Goal: Task Accomplishment & Management: Complete application form

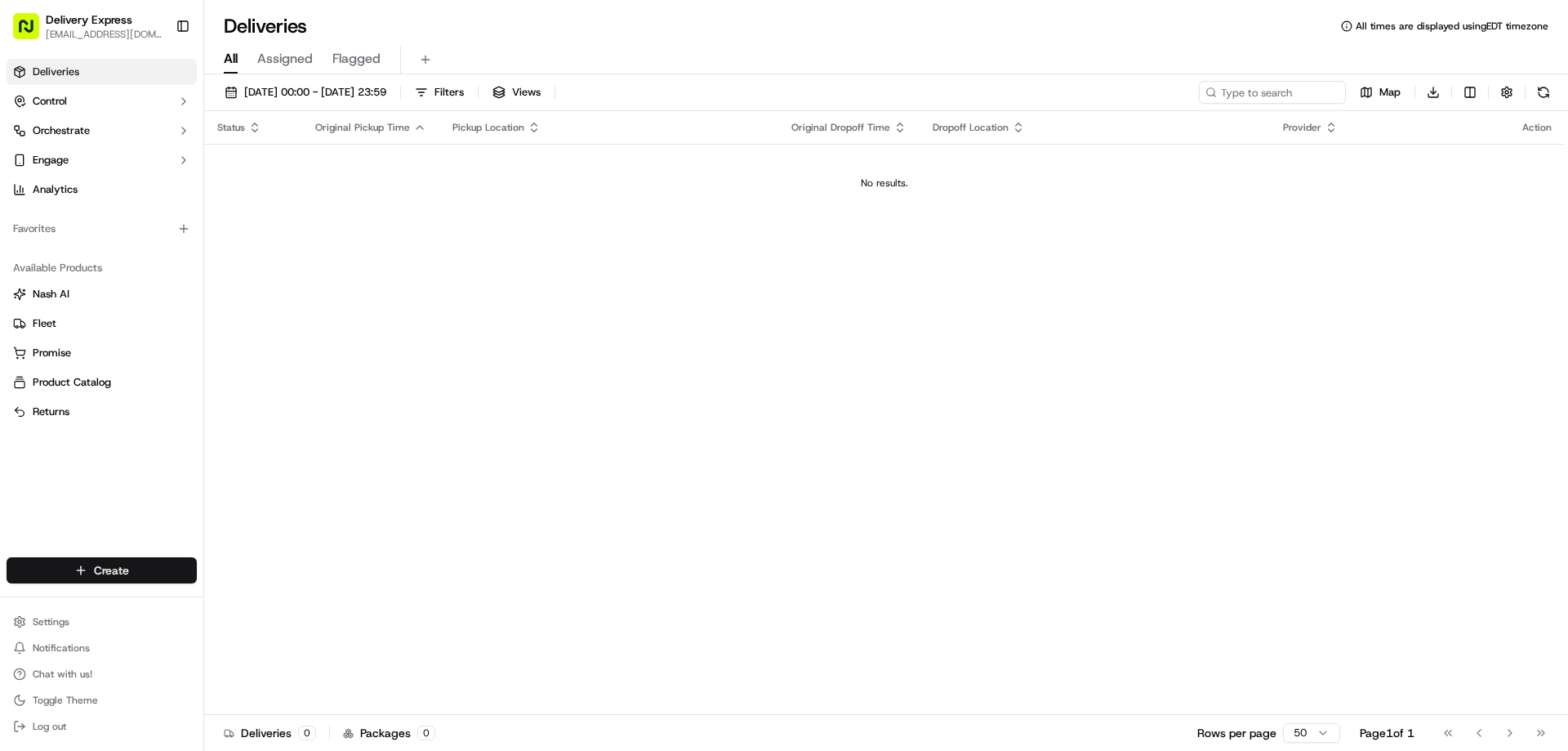
click at [96, 569] on html "Delivery Express delex01108@yahoo.com Toggle Sidebar Deliveries Control Orchest…" at bounding box center [784, 376] width 1568 height 751
click at [267, 610] on link "Delivery" at bounding box center [295, 600] width 182 height 29
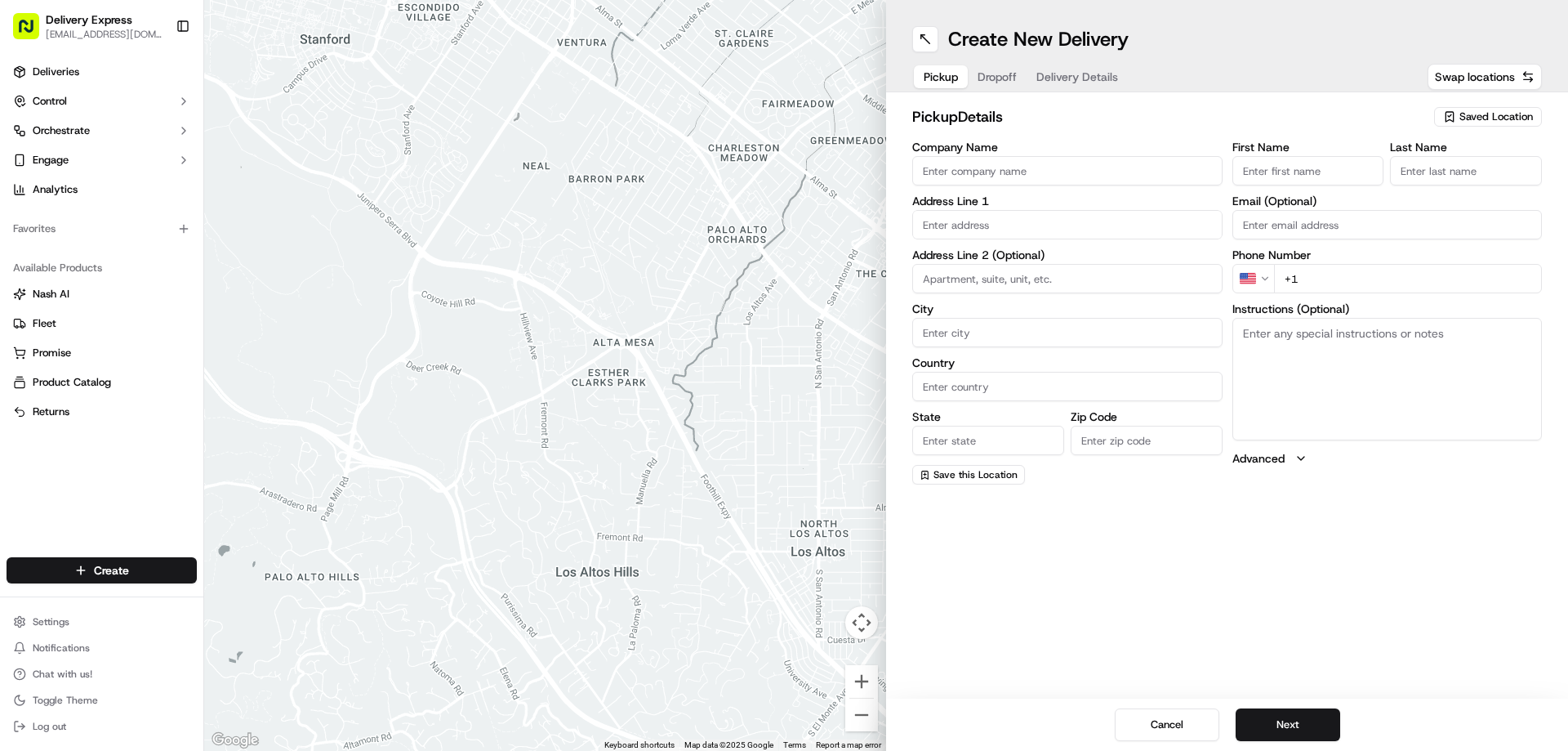
click at [984, 162] on input "Company Name" at bounding box center [1067, 171] width 310 height 29
paste input "Thai Thai"
type input "Thai Thai"
click at [1030, 226] on input "text" at bounding box center [1067, 224] width 310 height 29
paste input "84 Pleasant St, Northampton, MA 01060"
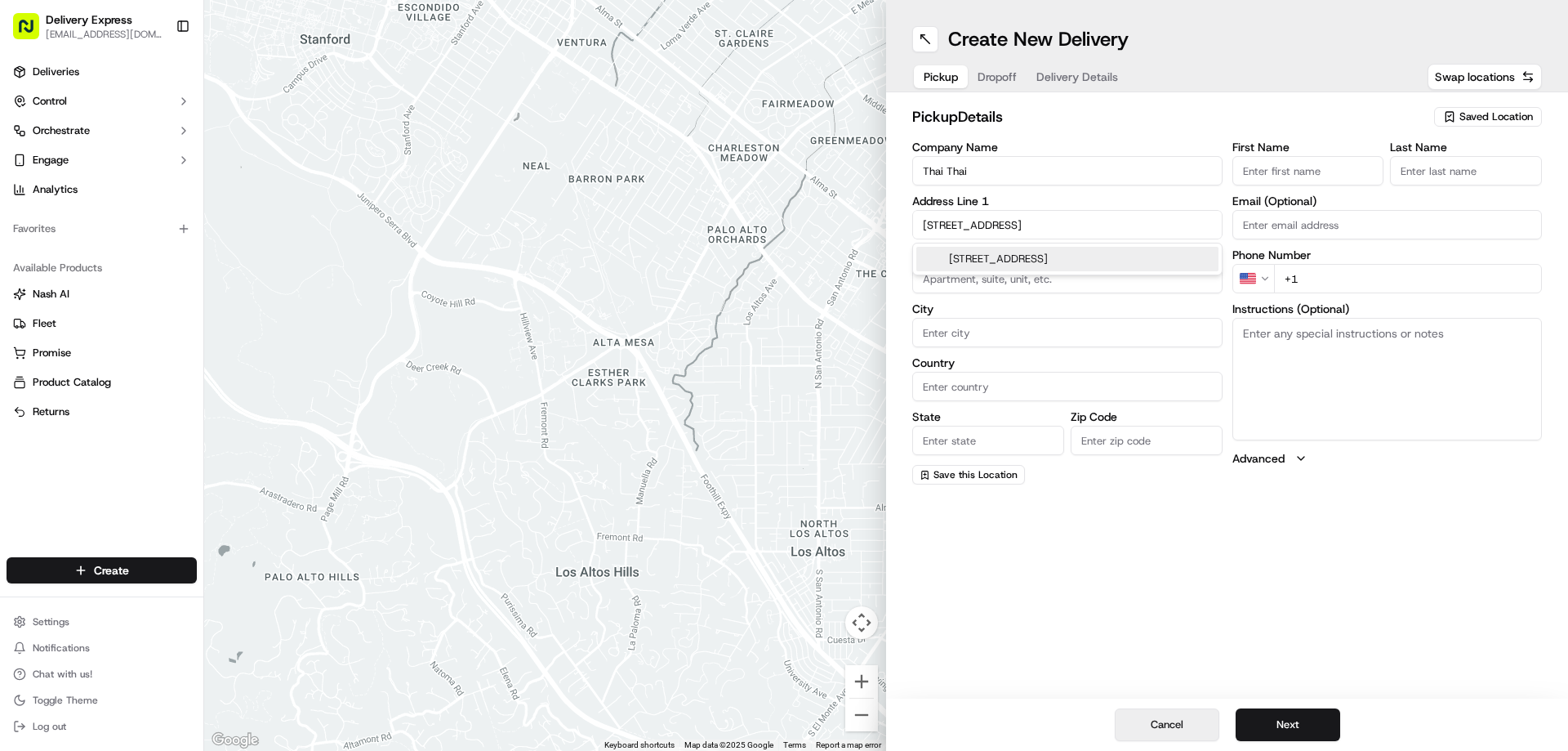
type input "84 Pleasant St, Northampton, MA 01060"
click at [1150, 711] on button "Cancel" at bounding box center [1166, 725] width 104 height 33
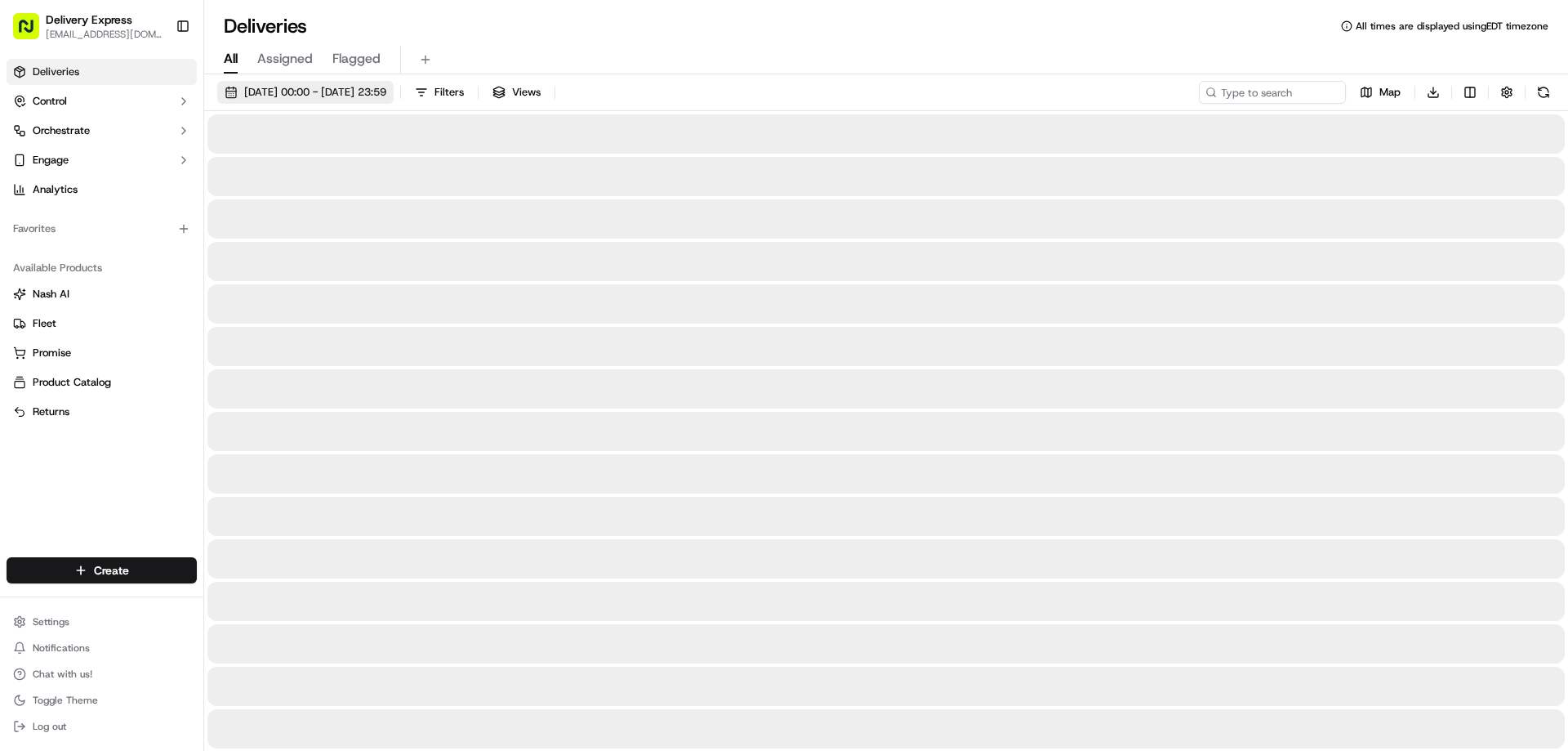
click at [321, 90] on span "[DATE] 00:00 - [DATE] 23:59" at bounding box center [315, 93] width 142 height 15
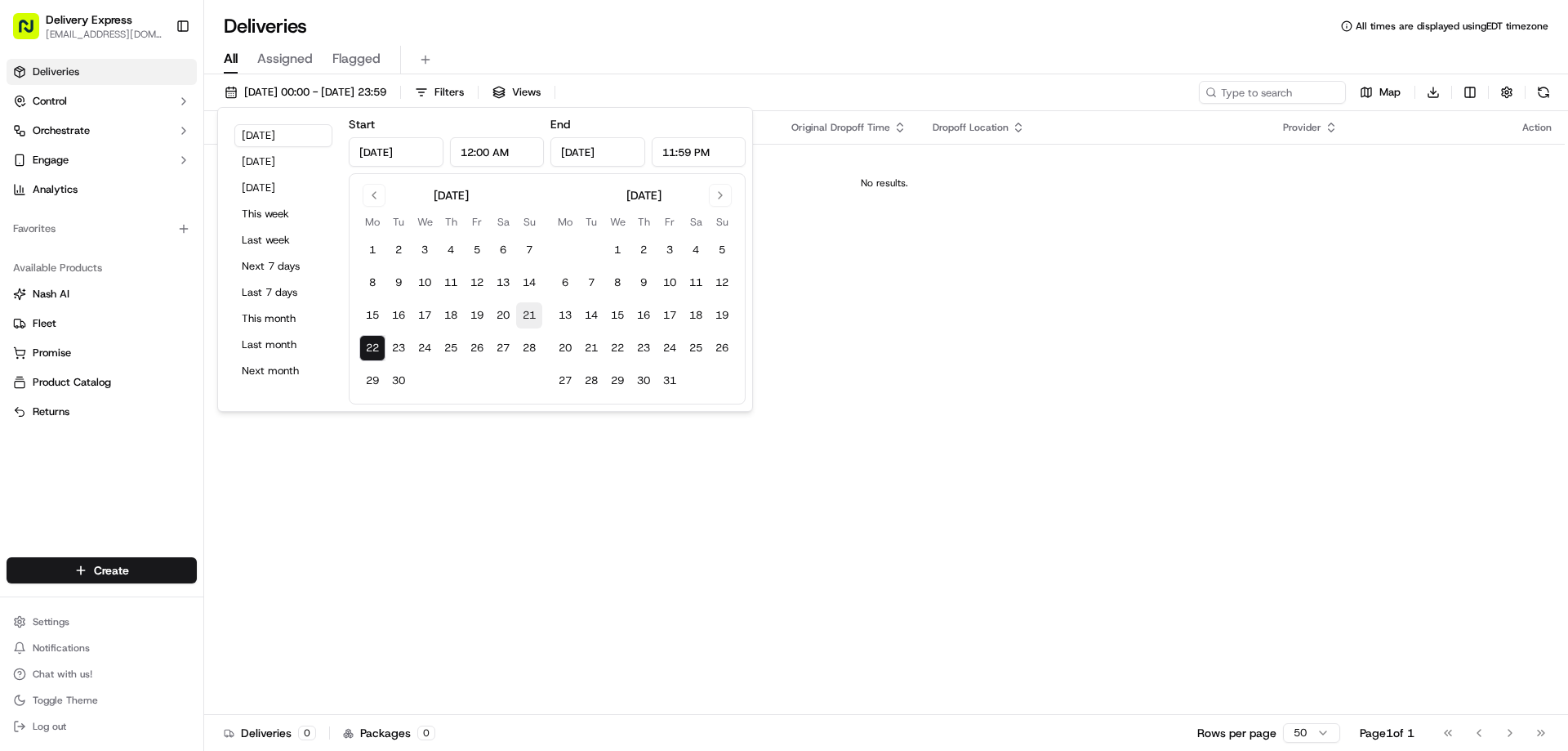
click at [520, 317] on button "21" at bounding box center [529, 315] width 26 height 26
type input "Sep 21, 2025"
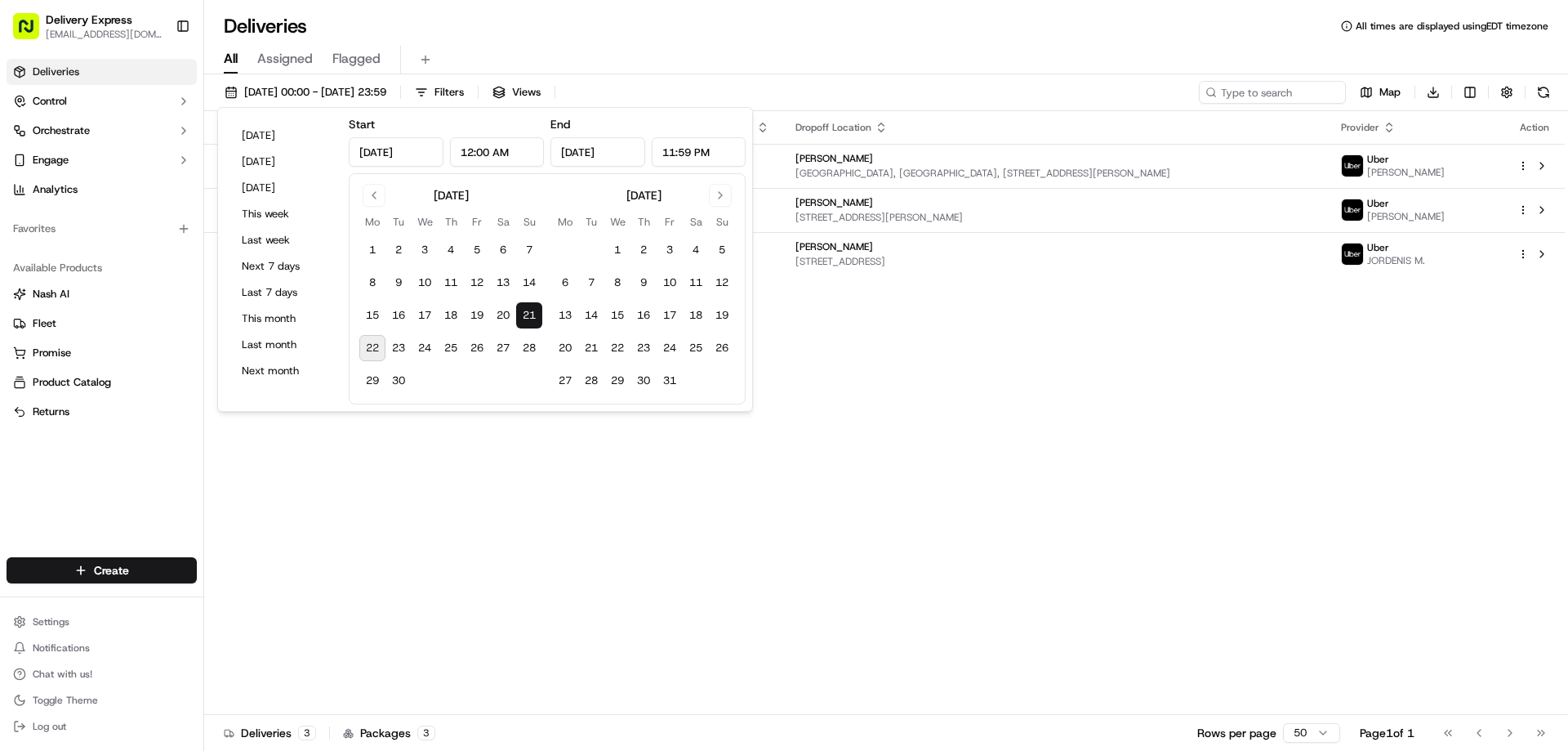
click at [834, 374] on div "Status Original Pickup Time Pickup Location Original Dropoff Time Dropoff Locat…" at bounding box center [884, 413] width 1360 height 604
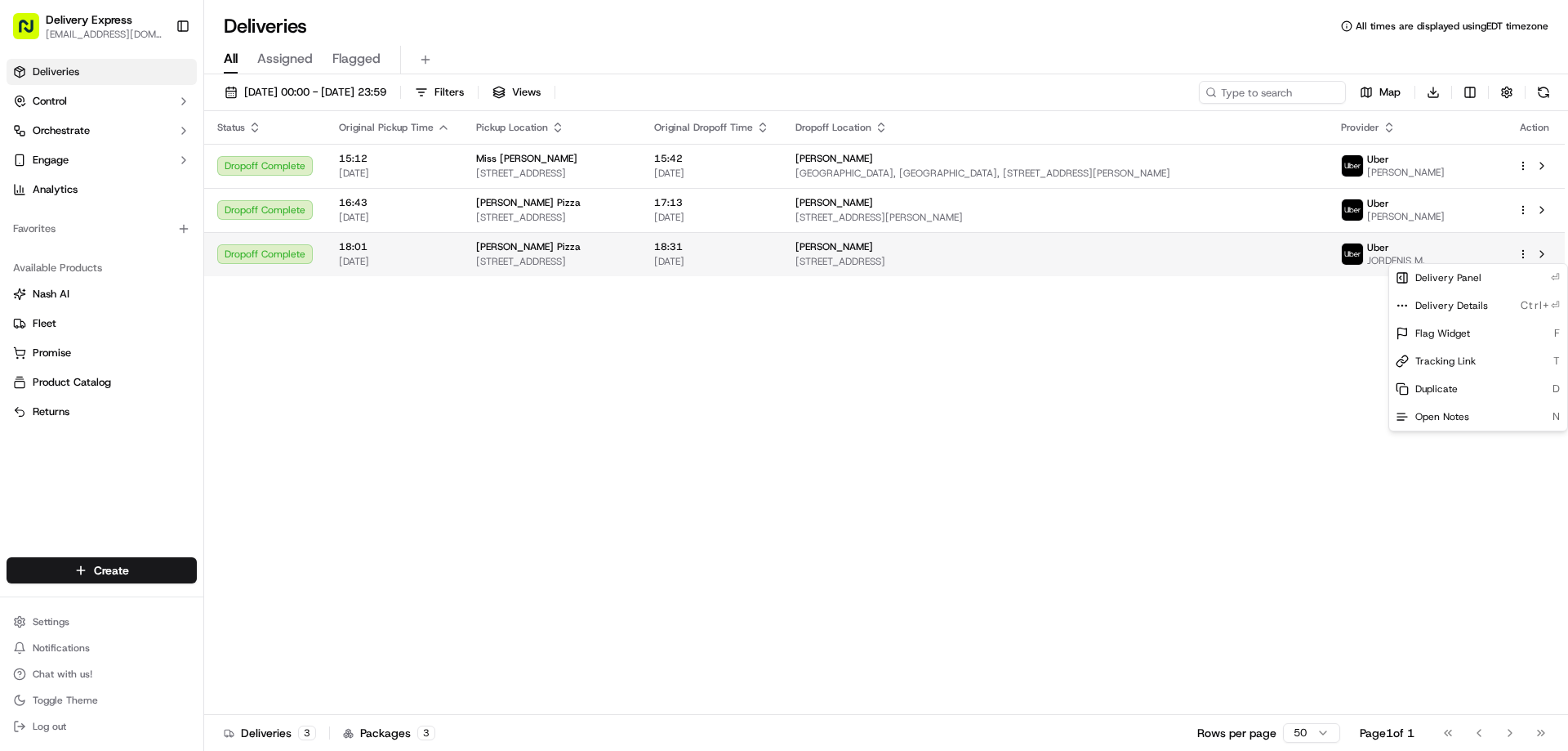
click at [1524, 255] on html "Delivery Express delex01108@yahoo.com Toggle Sidebar Deliveries Control Orchest…" at bounding box center [784, 376] width 1568 height 751
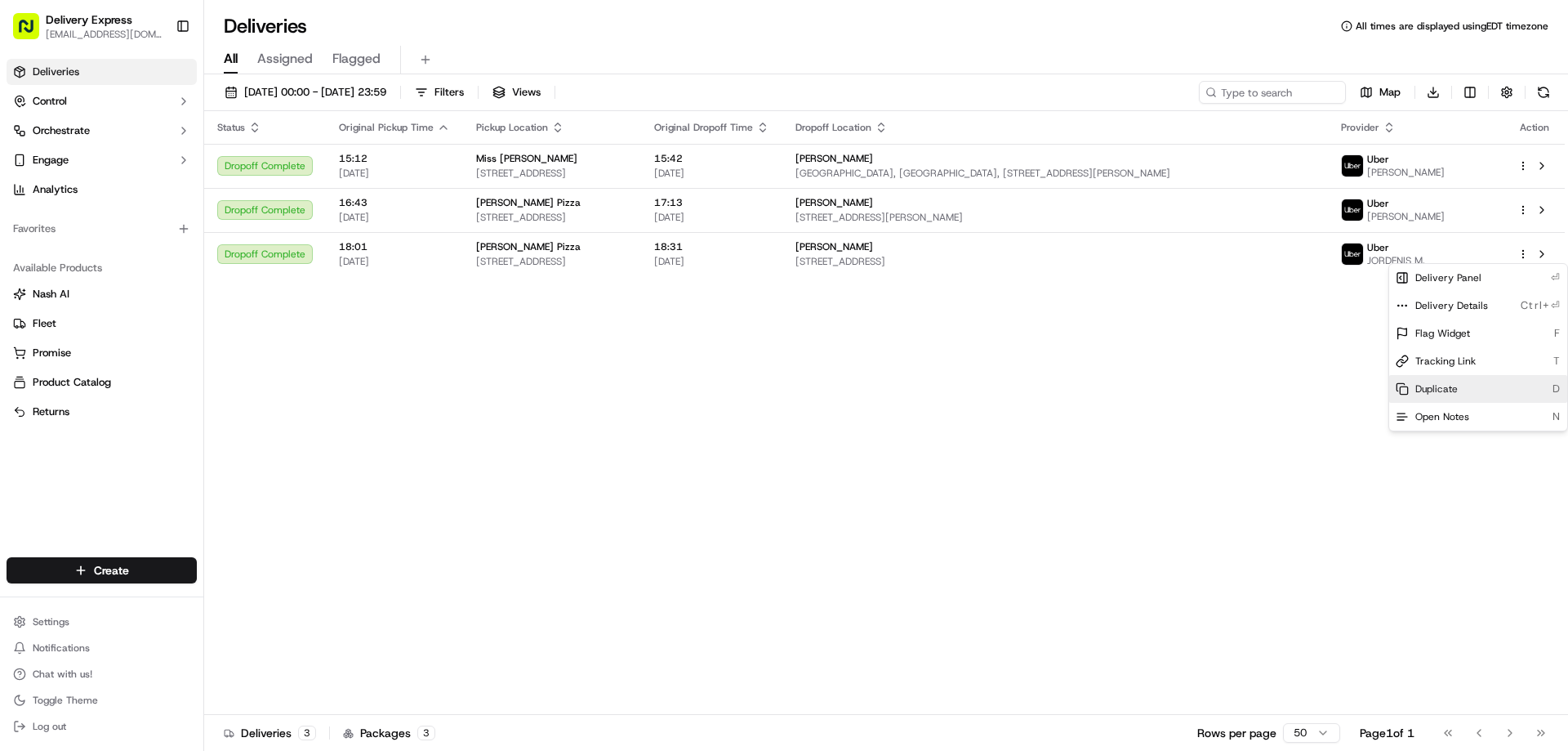
click at [1421, 389] on span "Duplicate" at bounding box center [1437, 388] width 43 height 13
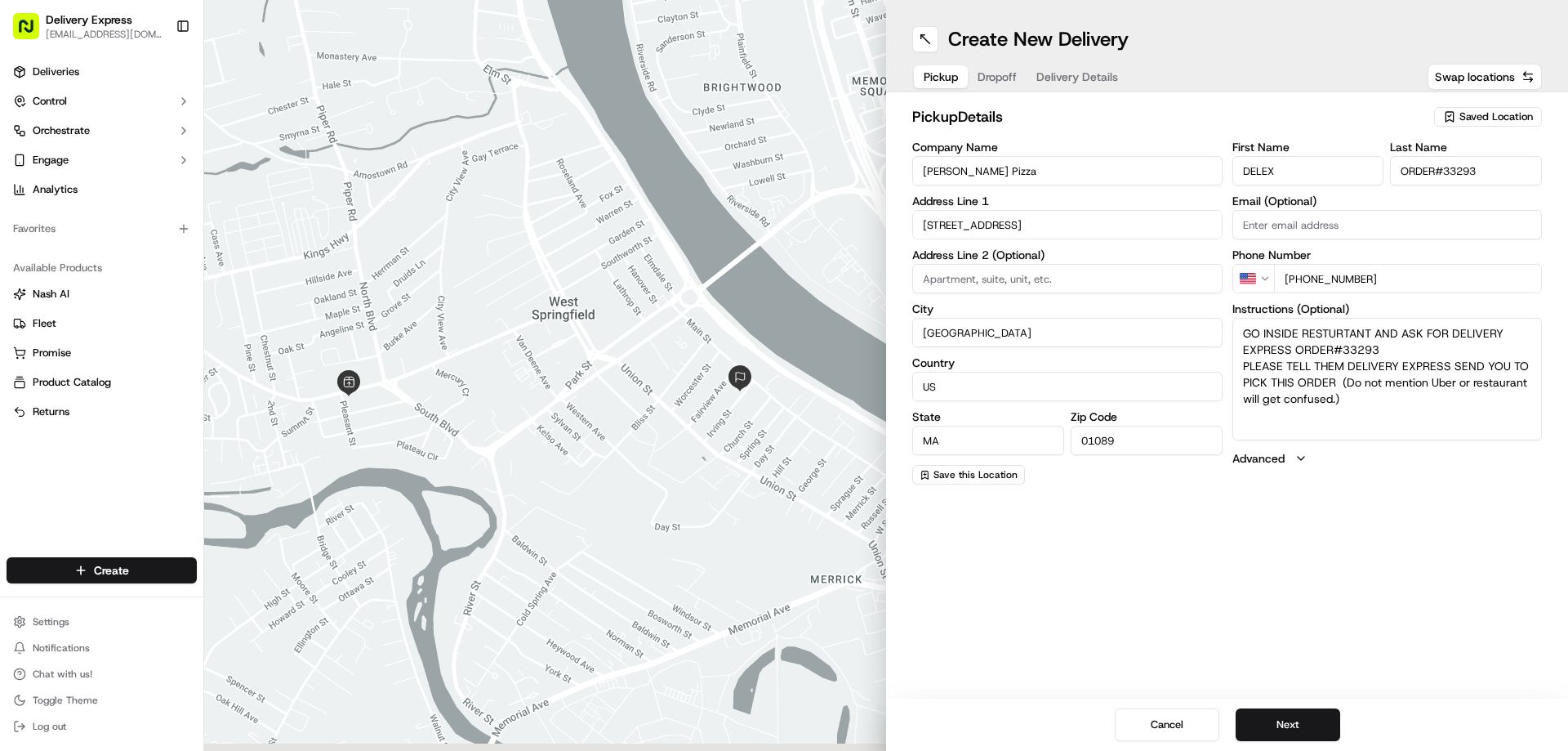
click at [985, 170] on input "Liquori's Pizza" at bounding box center [1067, 171] width 310 height 29
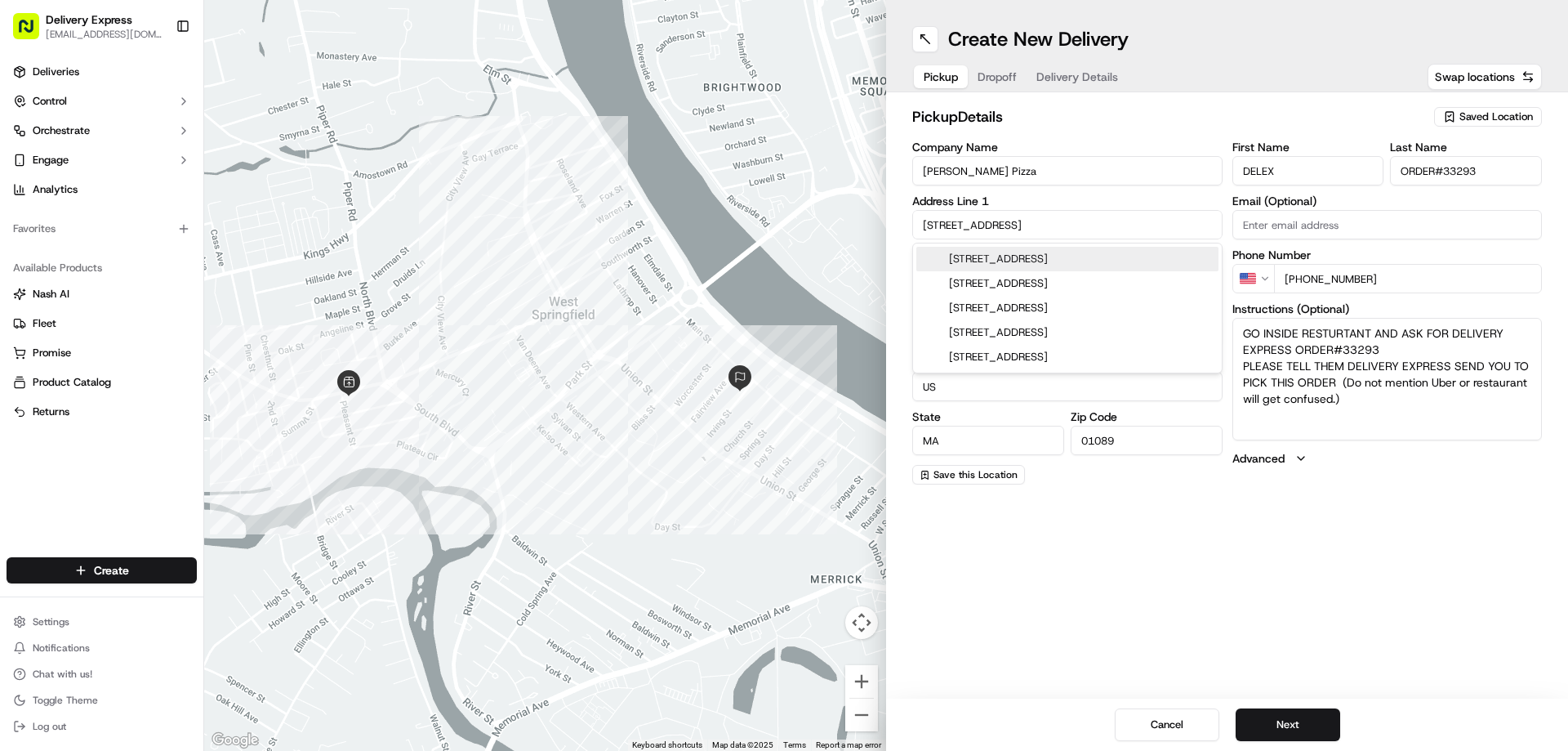
click at [1008, 229] on input "659 Westfield St" at bounding box center [1067, 224] width 310 height 29
paste input "84 Pleasant St, Northampton, MA 01060"
click at [995, 257] on div "84 Pleasant St, Northampton, MA 01060" at bounding box center [1066, 258] width 302 height 24
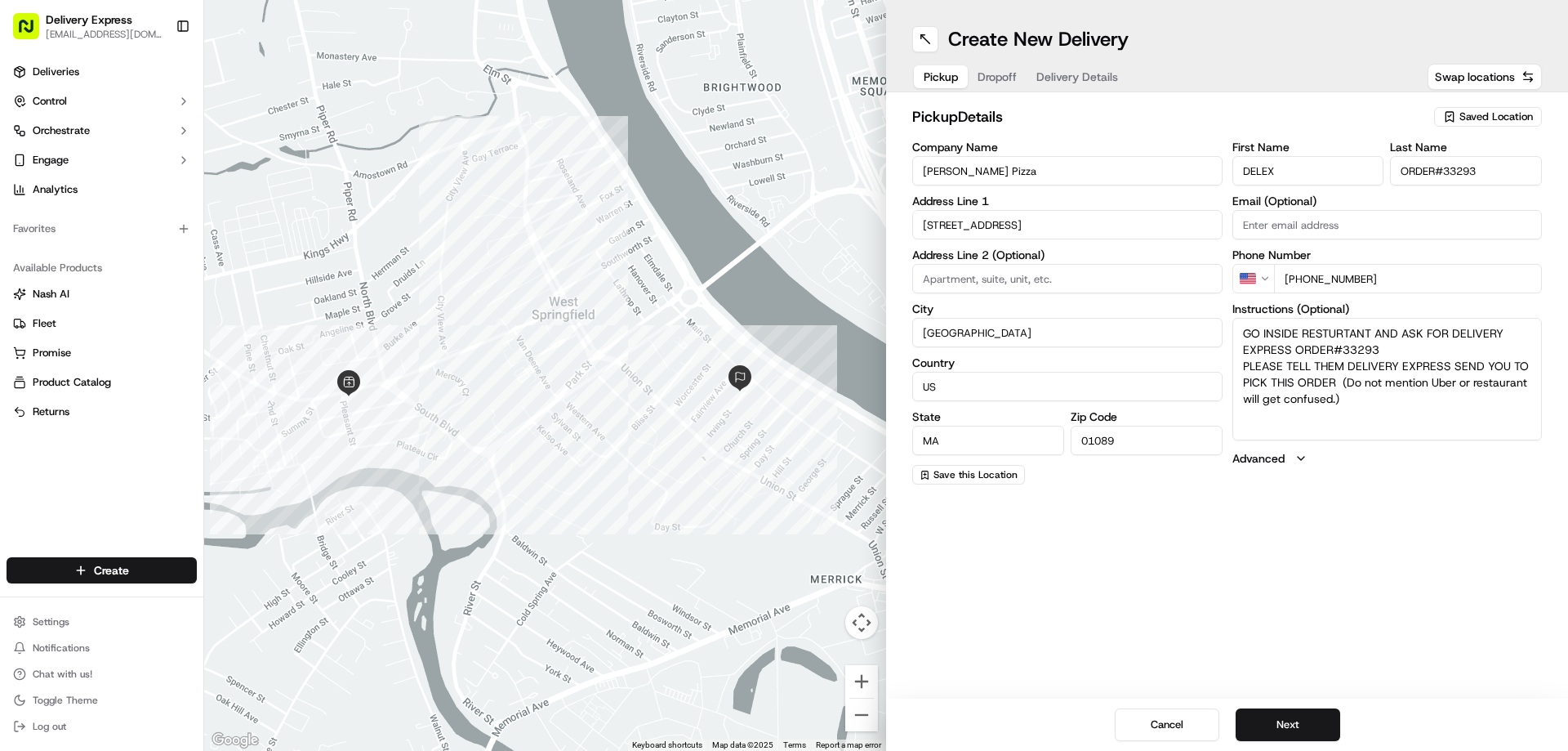
type input "[STREET_ADDRESS]"
type input "Northampton"
type input "United States"
type input "01060"
type input "84 Pleasant Street"
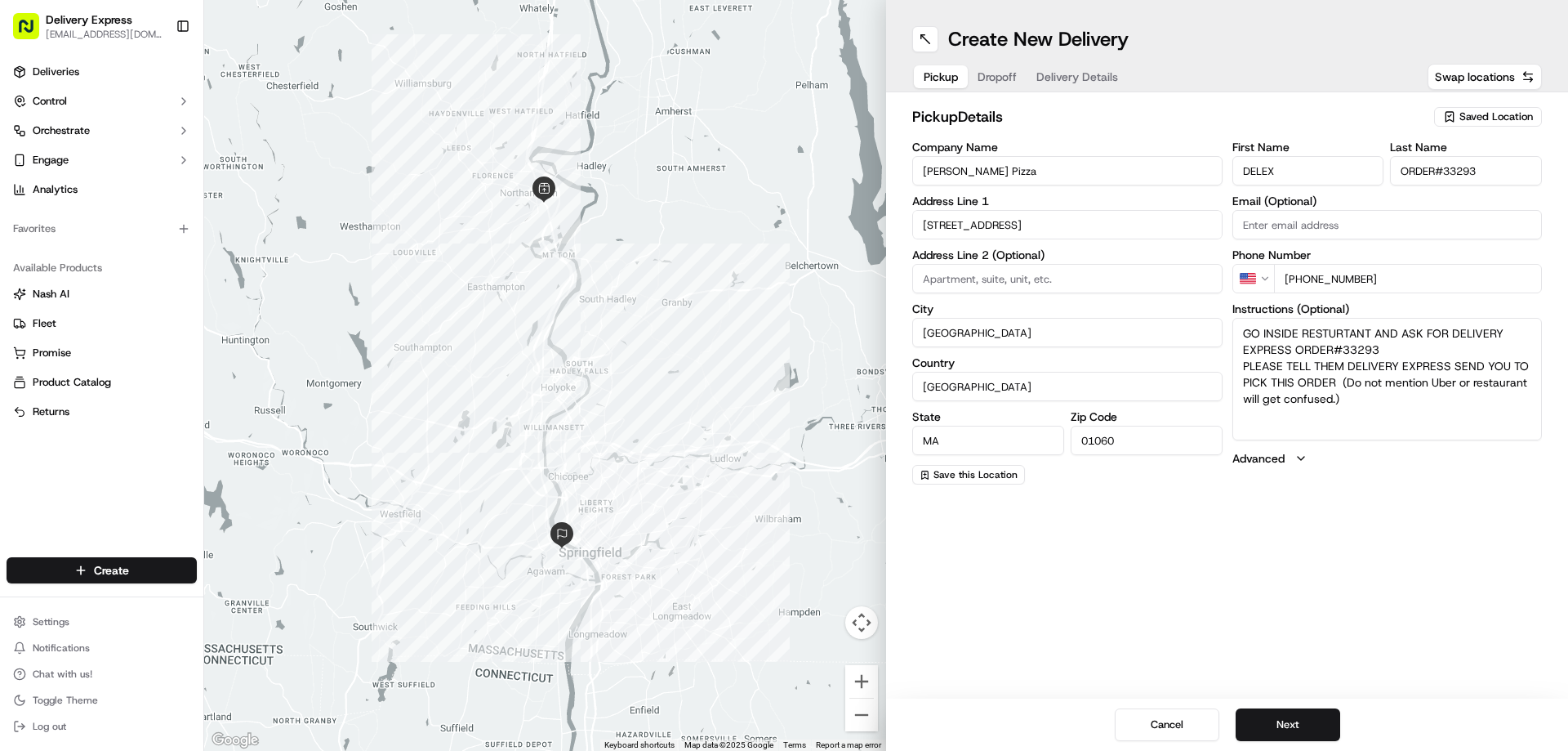
drag, startPoint x: 1023, startPoint y: 171, endPoint x: 821, endPoint y: 172, distance: 202.0
click at [821, 172] on div "← Move left → Move right ↑ Move up ↓ Move down + Zoom in - Zoom out Home Jump l…" at bounding box center [886, 376] width 1364 height 751
paste input "Thai Thai"
type input "Thai Thai"
drag, startPoint x: 1446, startPoint y: 178, endPoint x: 1514, endPoint y: 175, distance: 68.1
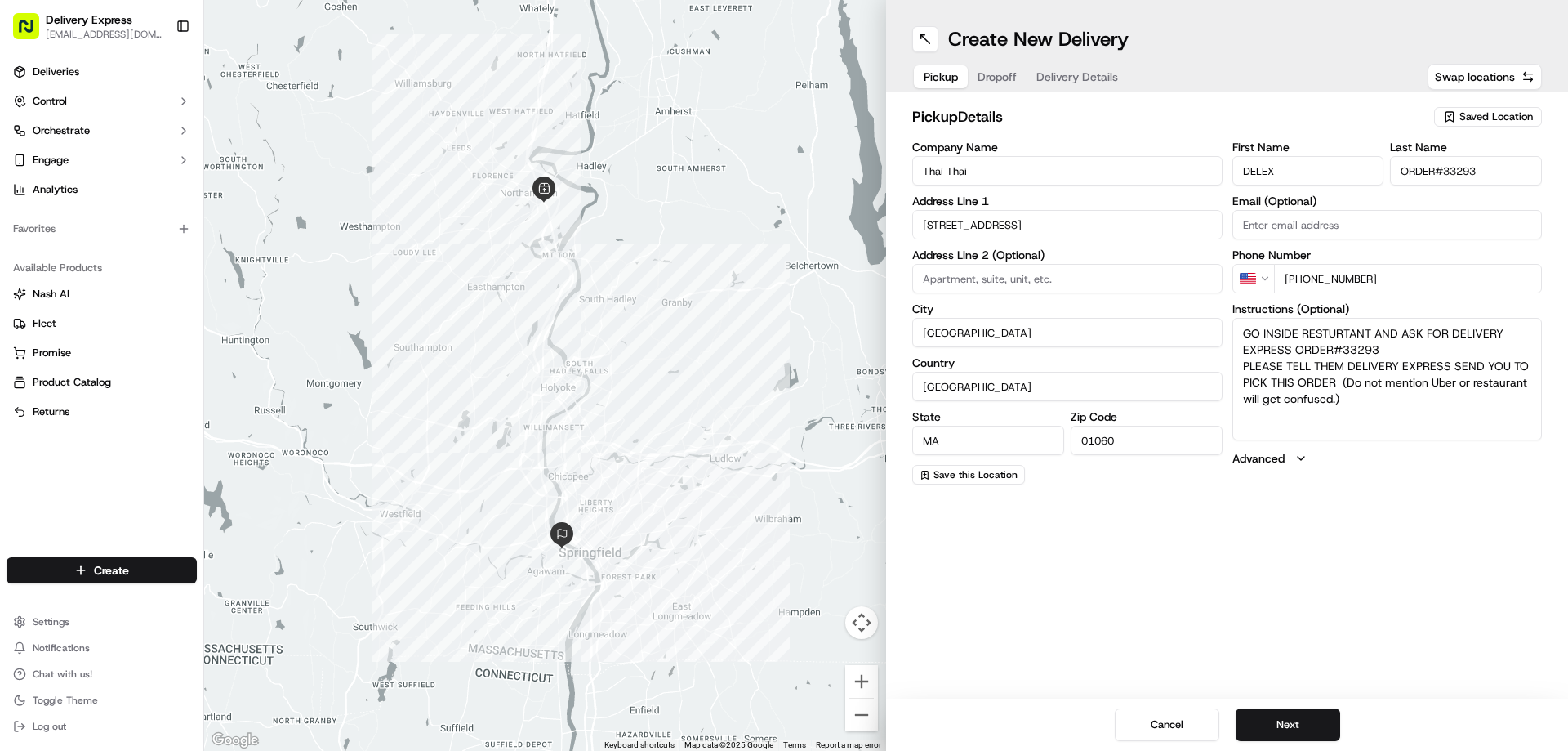
click at [1514, 175] on input "ORDER#33293" at bounding box center [1466, 171] width 152 height 29
paste input "1640"
type input "ORDER# 1640"
drag, startPoint x: 1342, startPoint y: 350, endPoint x: 1432, endPoint y: 337, distance: 90.9
click at [1433, 341] on textarea "GO INSIDE RESTURTANT AND ASK FOR DELIVERY EXPRESS ORDER#33293 PLEASE TELL THEM …" at bounding box center [1388, 378] width 310 height 122
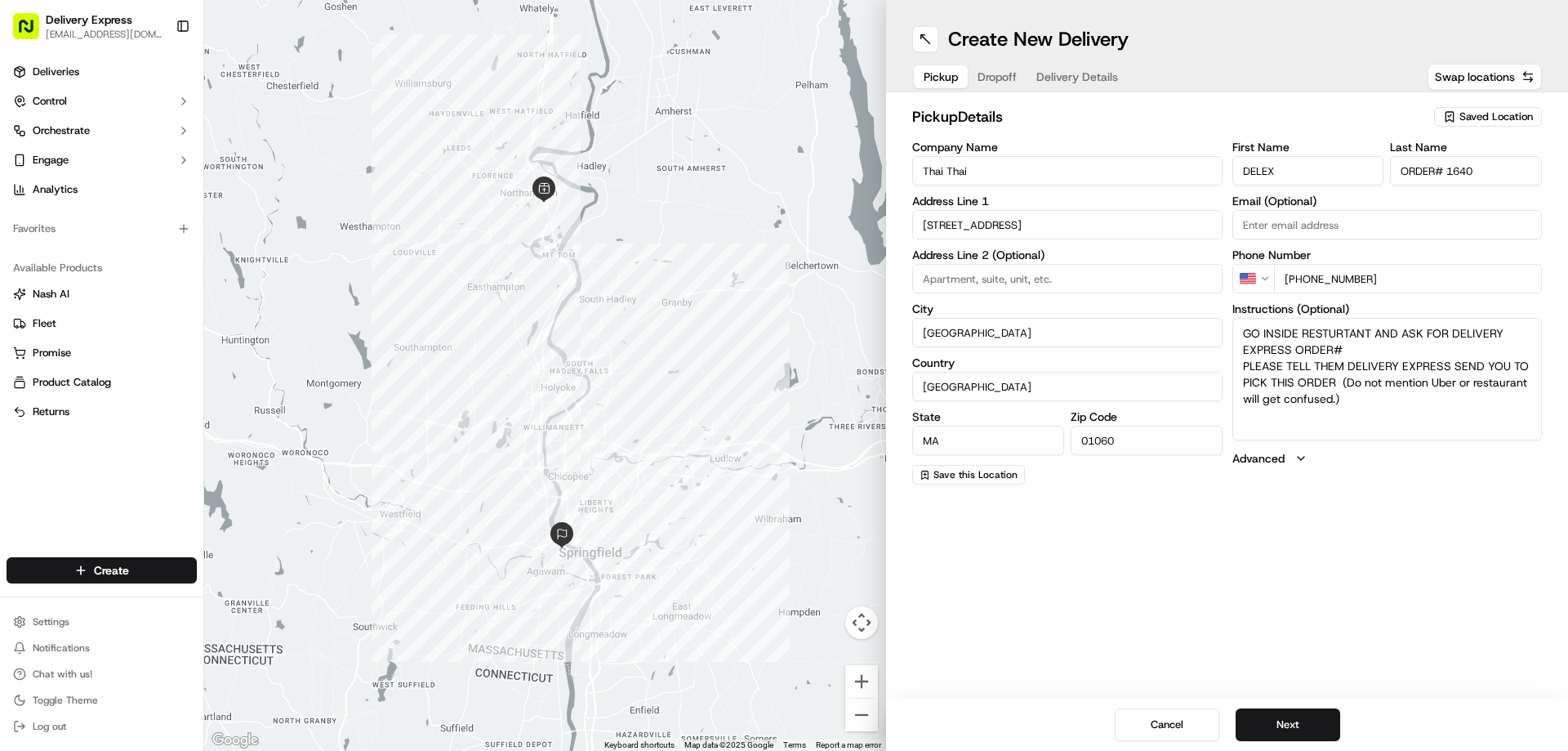
paste textarea "1640"
type textarea "GO INSIDE RESTURTANT AND ASK FOR DELIVERY EXPRESS ORDER# 1640 PLEASE TELL THEM …"
click at [1290, 717] on button "Next" at bounding box center [1288, 725] width 104 height 33
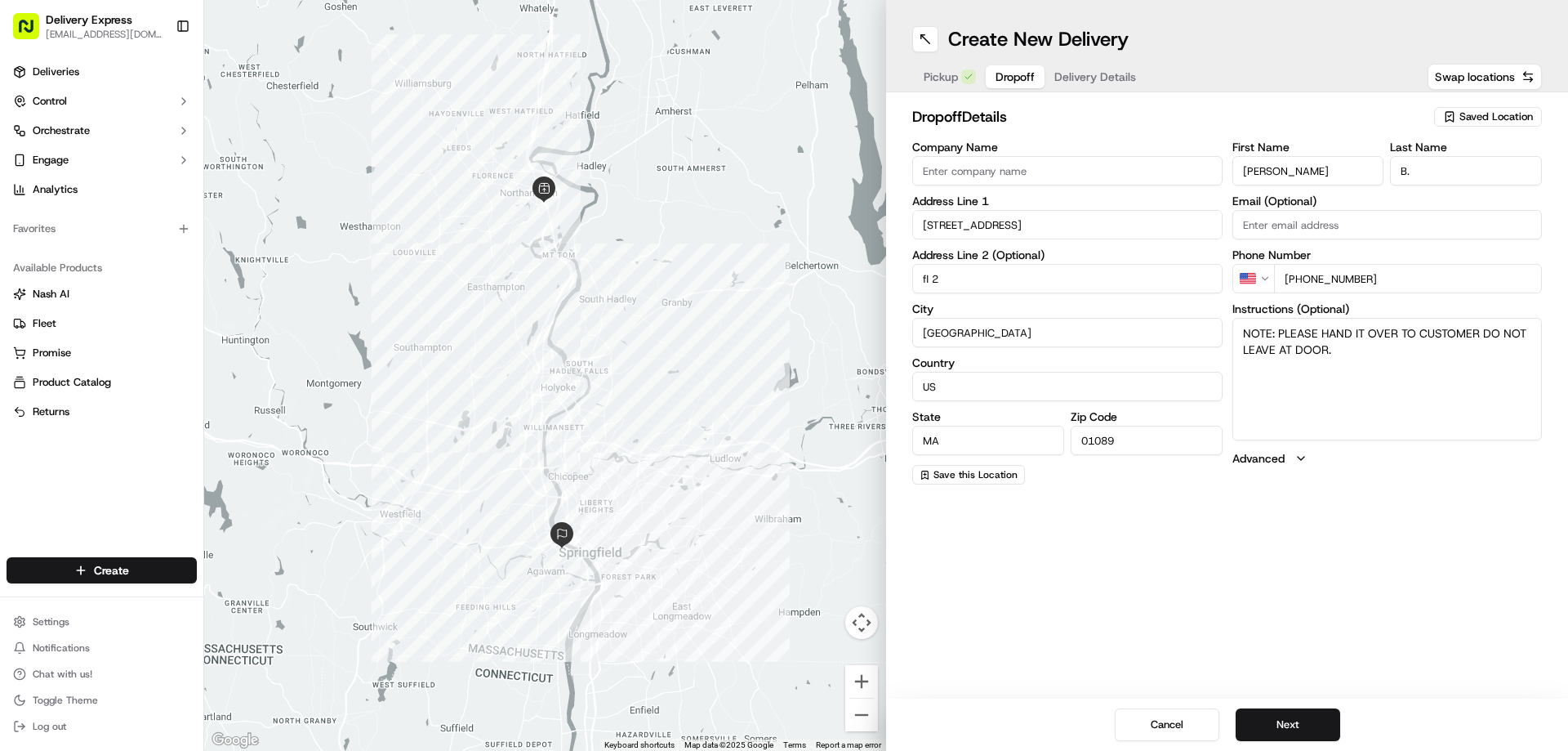
click at [999, 221] on input "22 Irving St" at bounding box center [1067, 224] width 310 height 29
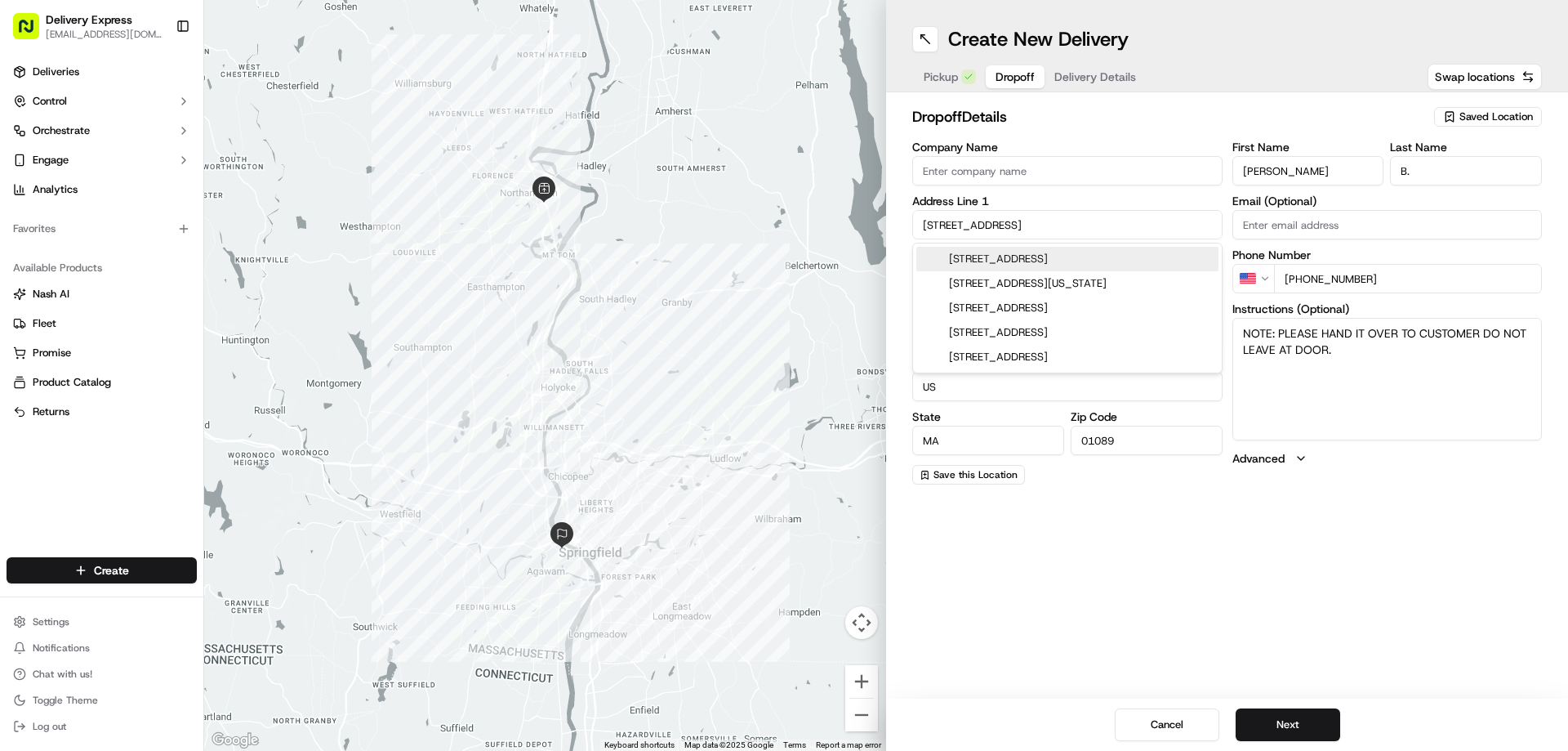
click at [999, 221] on input "22 Irving St" at bounding box center [1067, 224] width 310 height 29
paste input "1 Roundhouse Plz, Ste 201, Northampton, 01060"
click at [1010, 261] on div "1 Roundhouse Plaza ste 201, Northampton, MA 01060" at bounding box center [1066, 258] width 302 height 24
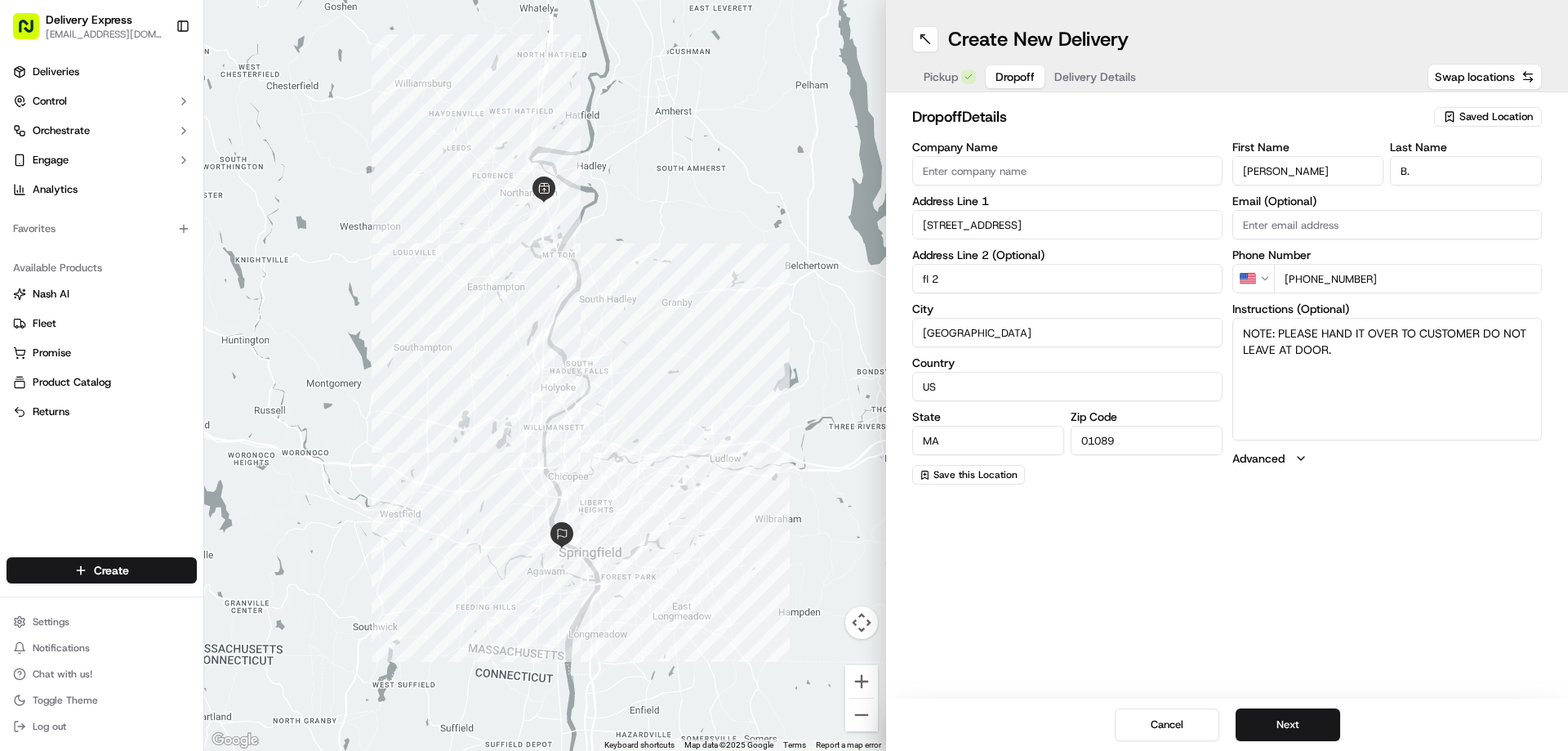
type input "[STREET_ADDRESS]"
type input "201"
type input "Northampton"
type input "United States"
type input "01060"
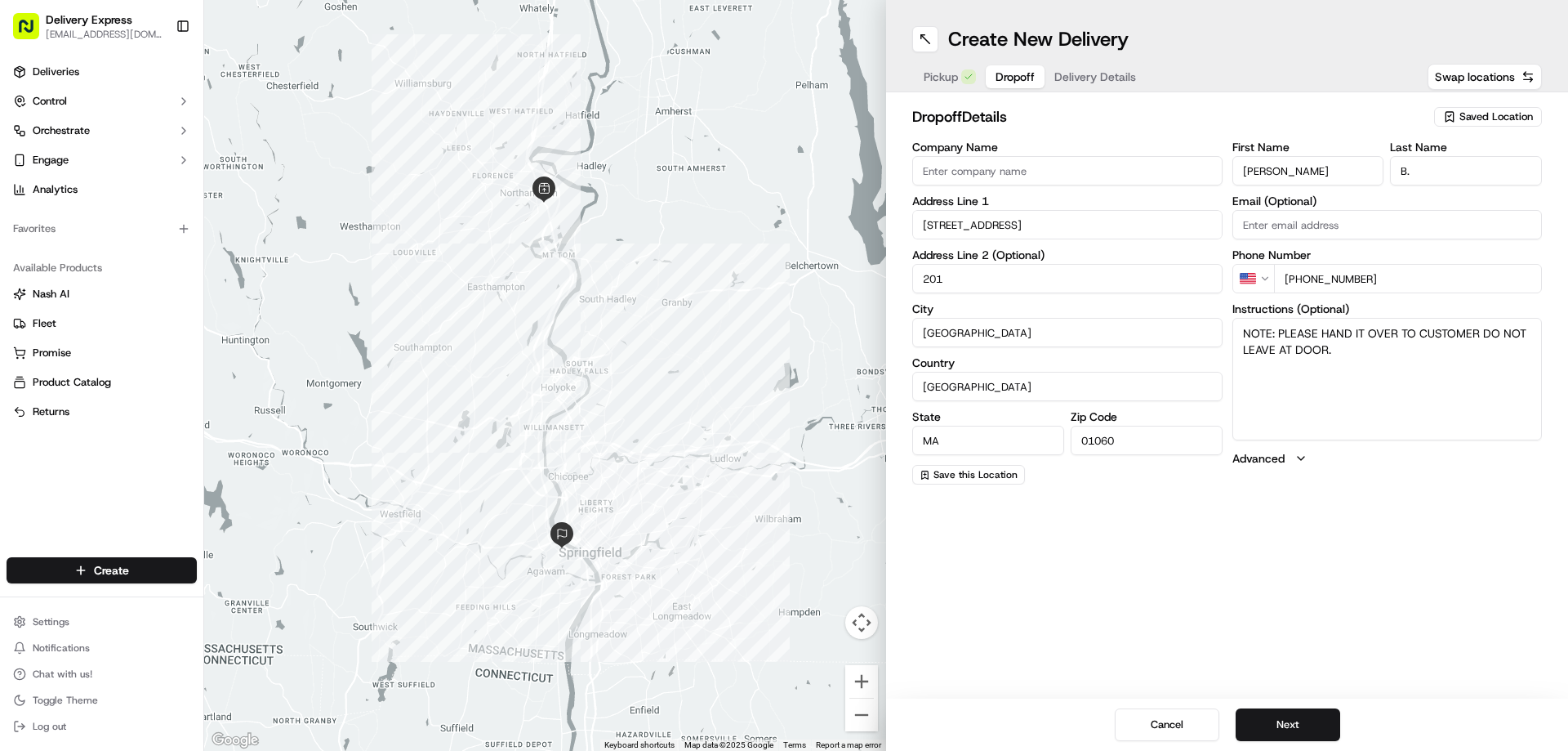
type input "1 Roundhouse Plaza"
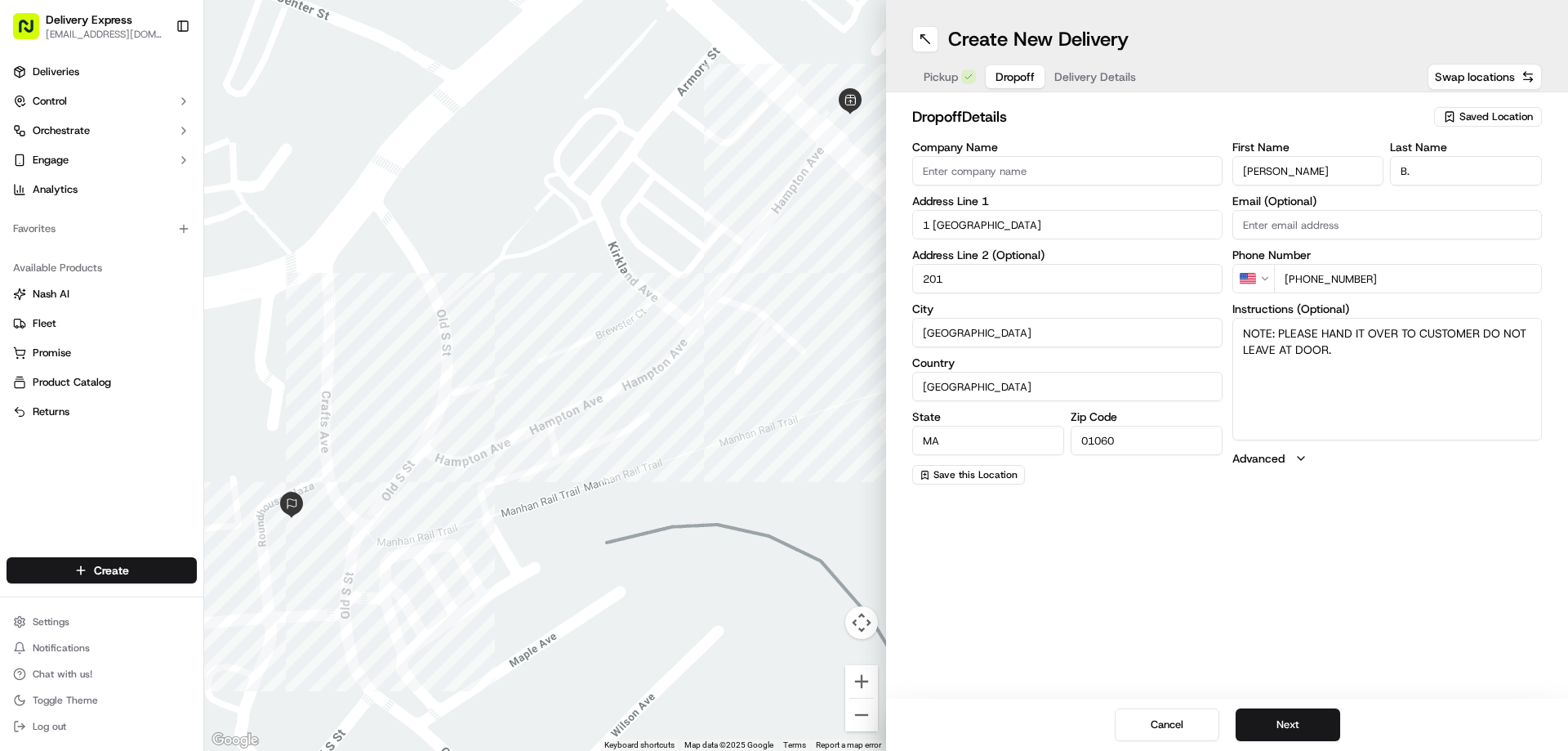
click at [1239, 330] on textarea "NOTE: PLEASE HAND IT OVER TO CUSTOMER DO NOT LEAVE AT DOOR." at bounding box center [1388, 378] width 310 height 122
type textarea "NOTE: PLEASE HAND IT OVER TO CUSTOMER DO NOT LEAVE AT DOOR."
click at [1224, 181] on div "Company Name Address Line 1 1 Roundhouse Plaza Address Line 2 (Optional) 201 Ci…" at bounding box center [1227, 313] width 629 height 343
paste input "[PERSON_NAME]"
click at [1294, 170] on input "[PERSON_NAME]" at bounding box center [1309, 171] width 152 height 29
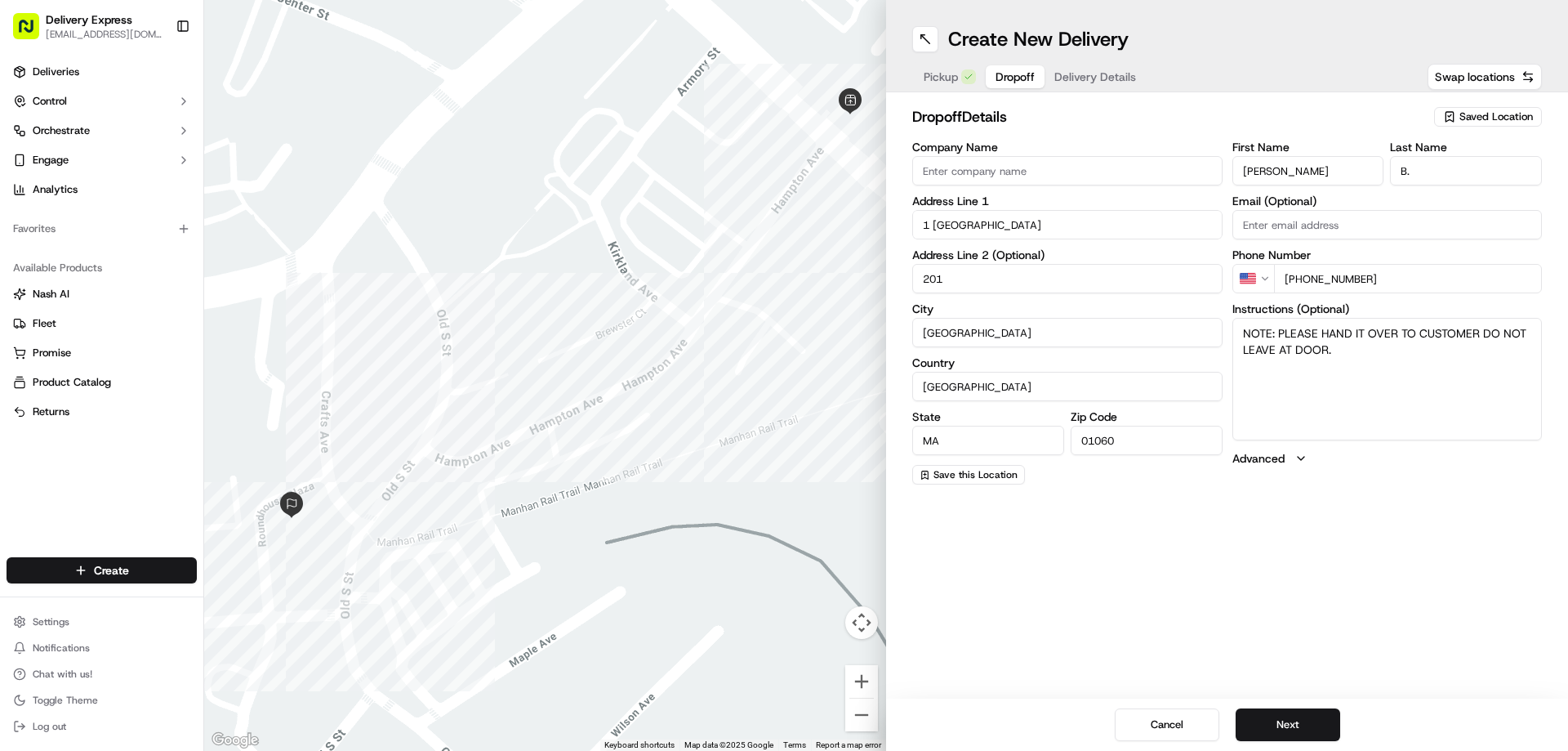
click at [1294, 170] on input "[PERSON_NAME]" at bounding box center [1309, 171] width 152 height 29
type input "Amy"
drag, startPoint x: 1457, startPoint y: 165, endPoint x: 1281, endPoint y: 168, distance: 176.0
click at [1281, 168] on div "First Name Amy Last Name B." at bounding box center [1388, 163] width 310 height 44
paste input "Dicaprio"
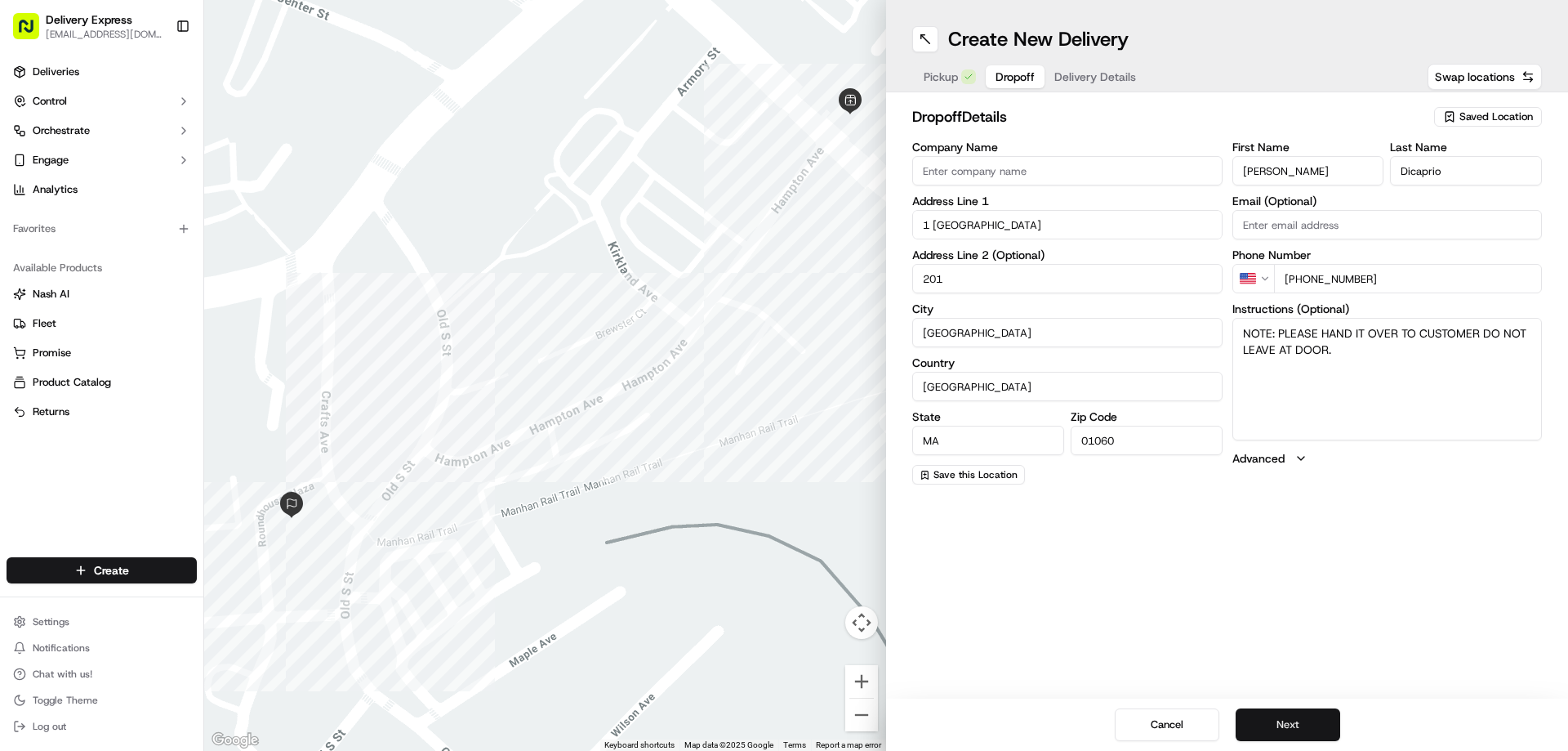
type input "Dicaprio"
click at [1290, 723] on button "Next" at bounding box center [1288, 725] width 104 height 33
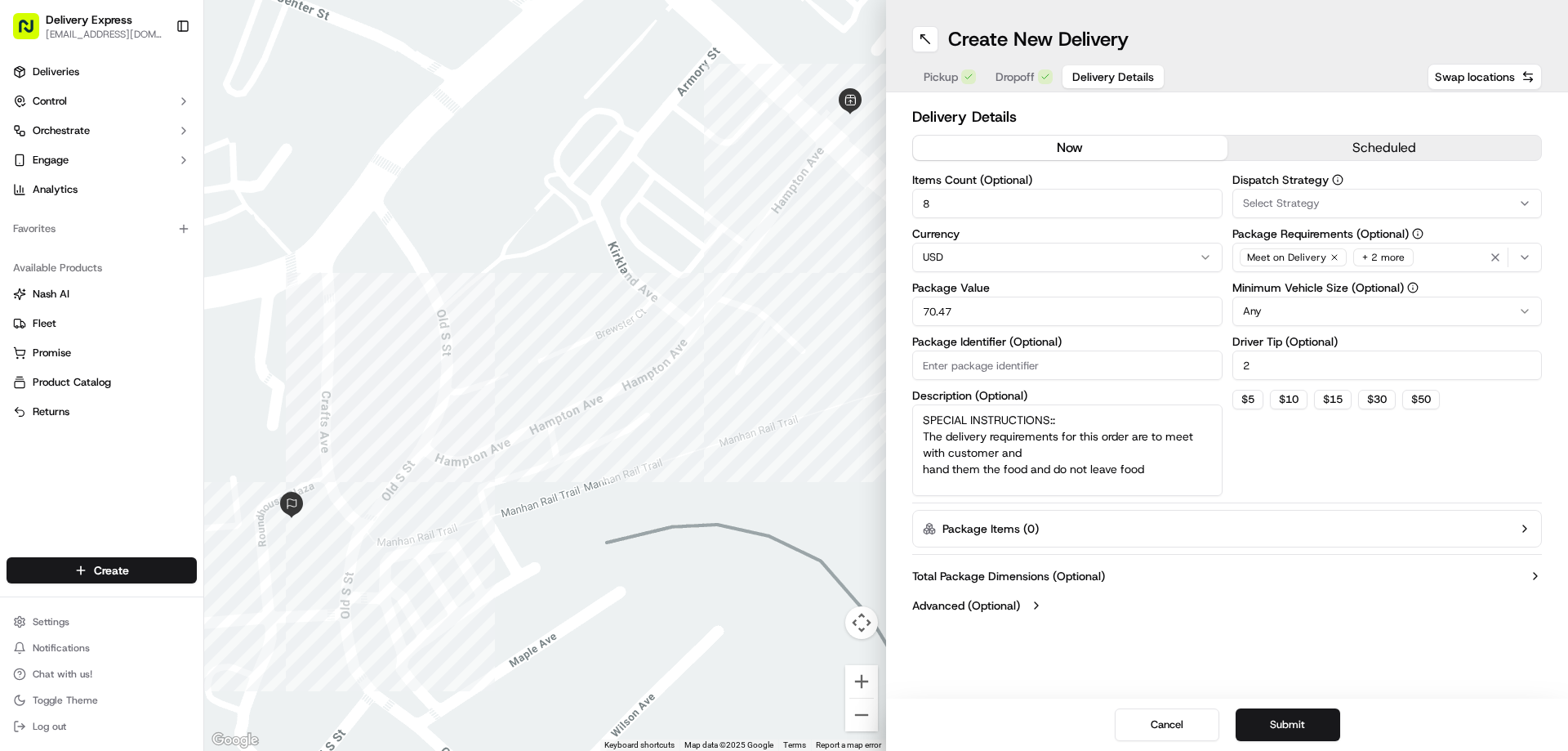
drag, startPoint x: 947, startPoint y: 200, endPoint x: 891, endPoint y: 207, distance: 56.4
click at [891, 207] on div "Delivery Details now scheduled Items Count (Optional) 8 Currency USD Package Va…" at bounding box center [1227, 363] width 682 height 541
type input "1"
drag, startPoint x: 890, startPoint y: 316, endPoint x: 865, endPoint y: 318, distance: 25.1
click at [865, 318] on div "← Move left → Move right ↑ Move up ↓ Move down + Zoom in - Zoom out Home Jump l…" at bounding box center [886, 376] width 1364 height 751
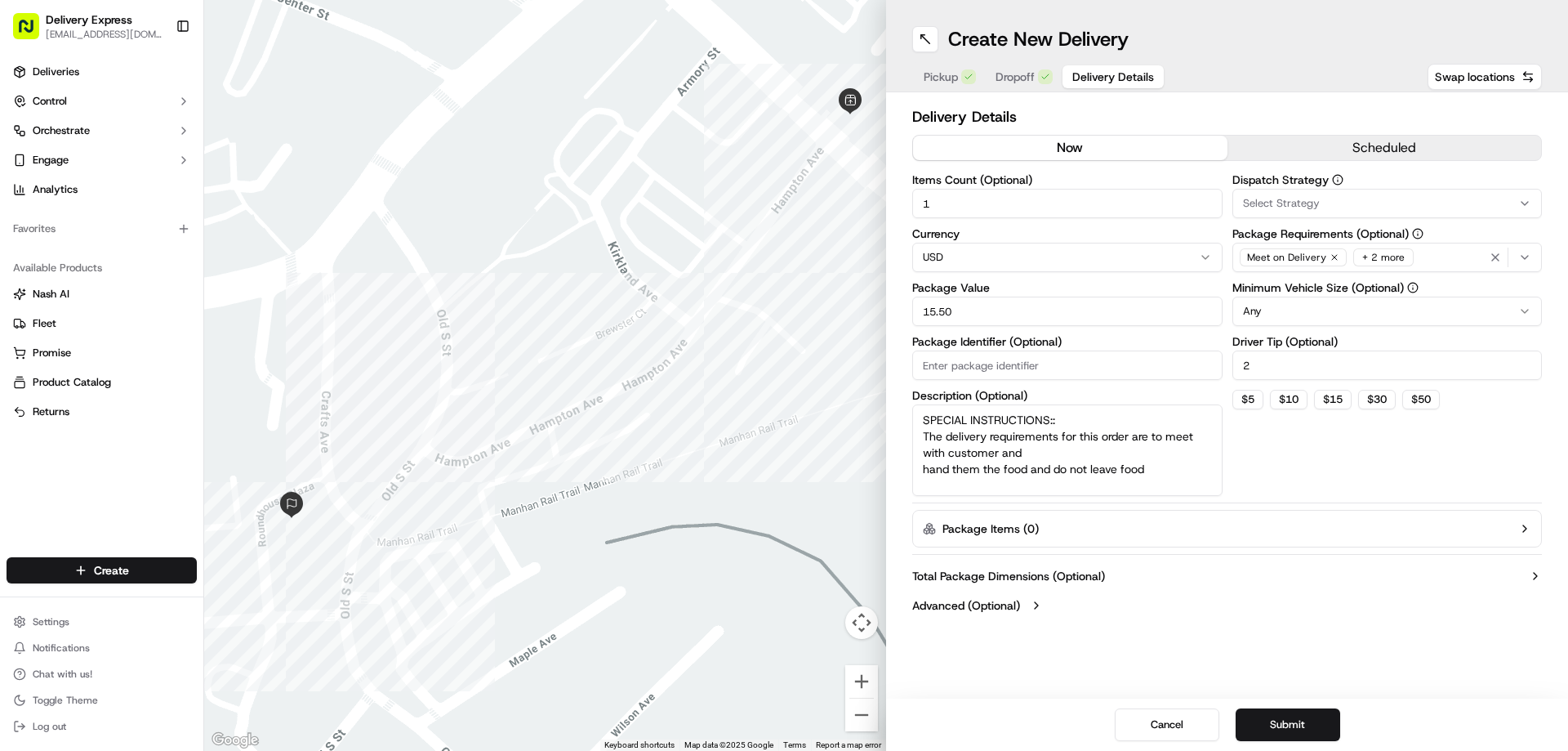
type input "15.50"
click at [1252, 436] on div "Dispatch Strategy Select Strategy Package Requirements (Optional) Meet on Deliv…" at bounding box center [1388, 335] width 310 height 322
click at [1268, 431] on div "Dispatch Strategy Select Strategy Package Requirements (Optional) Meet on Deliv…" at bounding box center [1388, 335] width 310 height 322
click at [950, 73] on span "Pickup" at bounding box center [941, 77] width 34 height 16
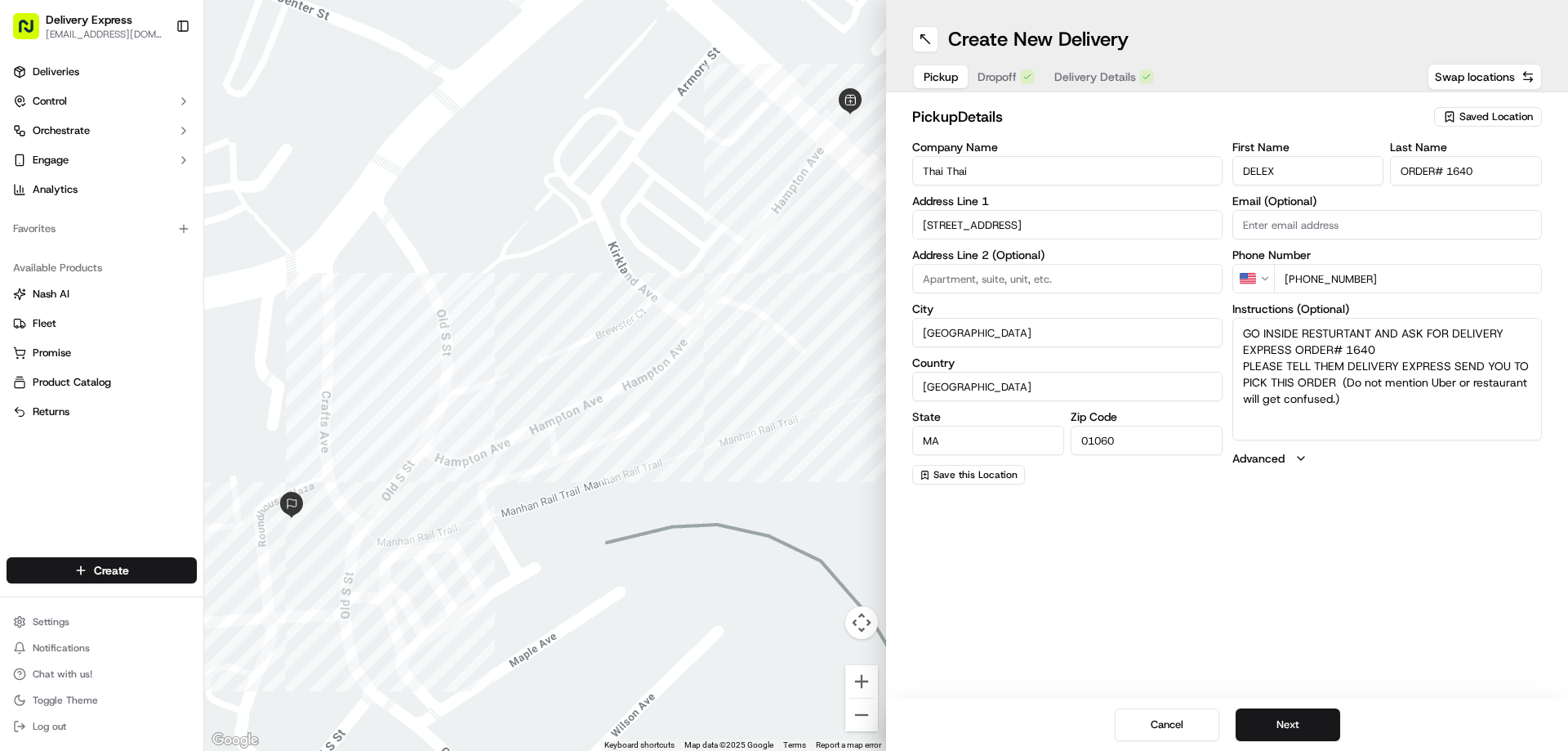
click at [1242, 335] on textarea "GO INSIDE RESTURTANT AND ASK FOR DELIVERY EXPRESS ORDER# 1640 PLEASE TELL THEM …" at bounding box center [1388, 378] width 310 height 122
paste textarea ":Make sure chopsticks in it"
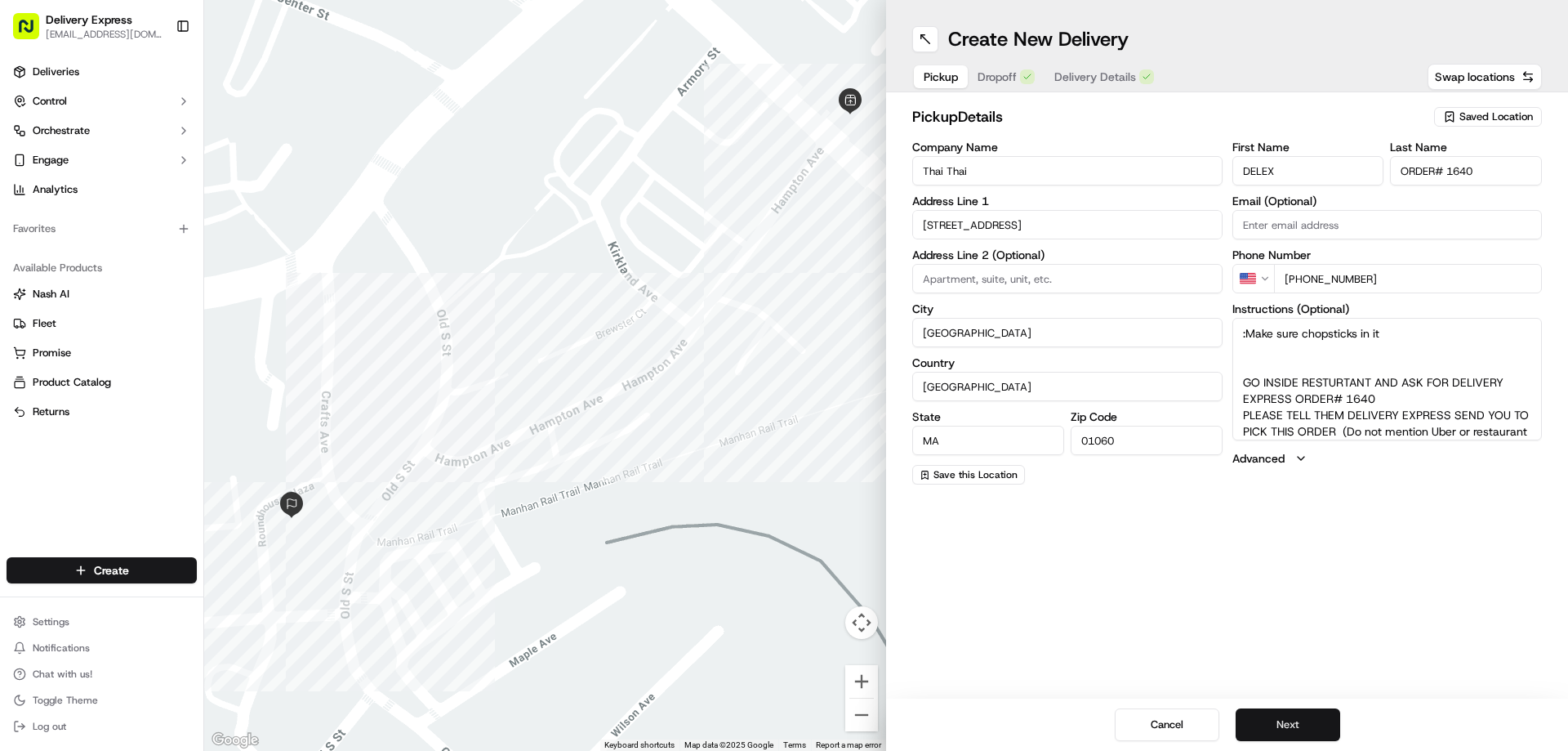
type textarea ":Make sure chopsticks in it GO INSIDE RESTURTANT AND ASK FOR DELIVERY EXPRESS O…"
click at [1292, 727] on button "Next" at bounding box center [1288, 725] width 104 height 33
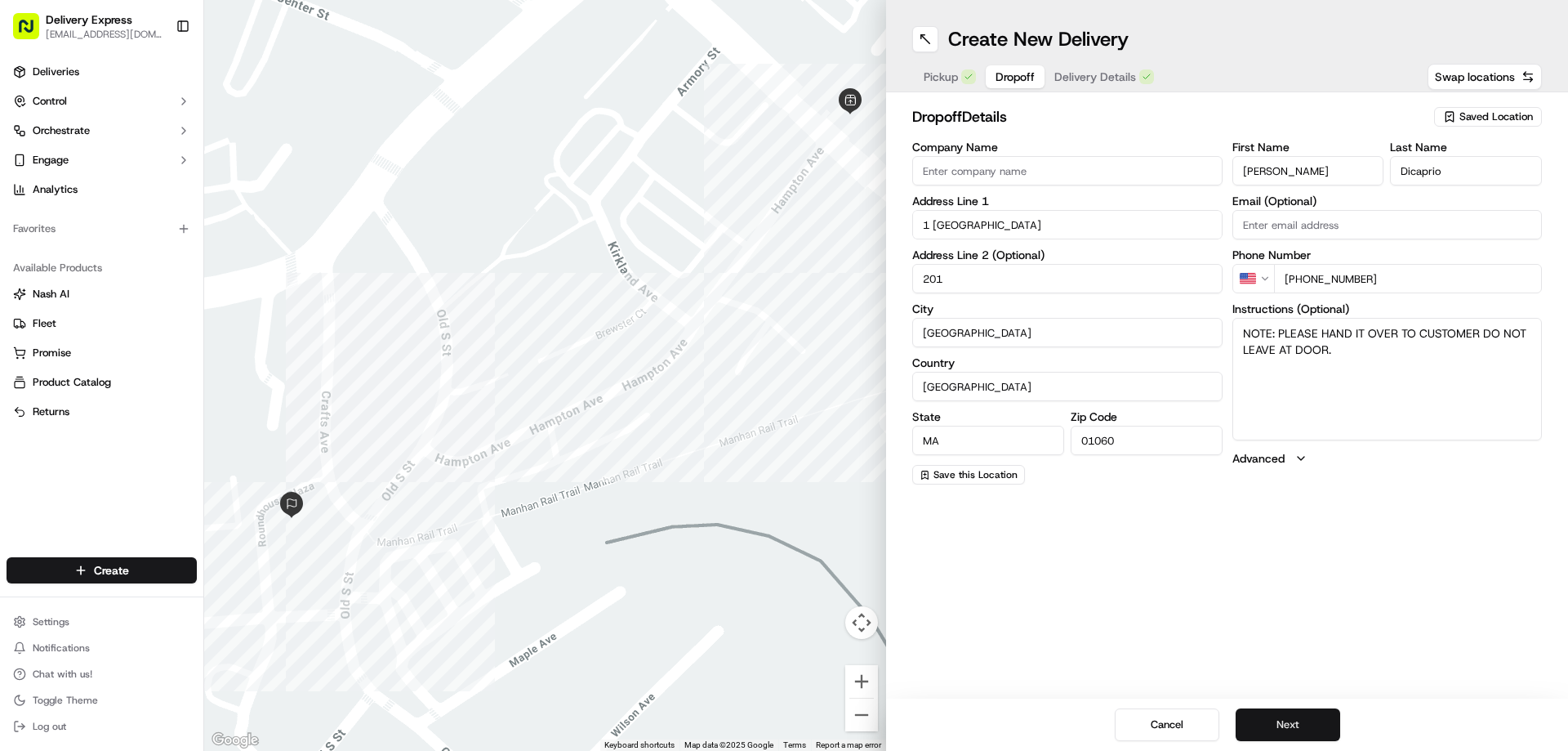
click at [1290, 728] on button "Next" at bounding box center [1288, 725] width 104 height 33
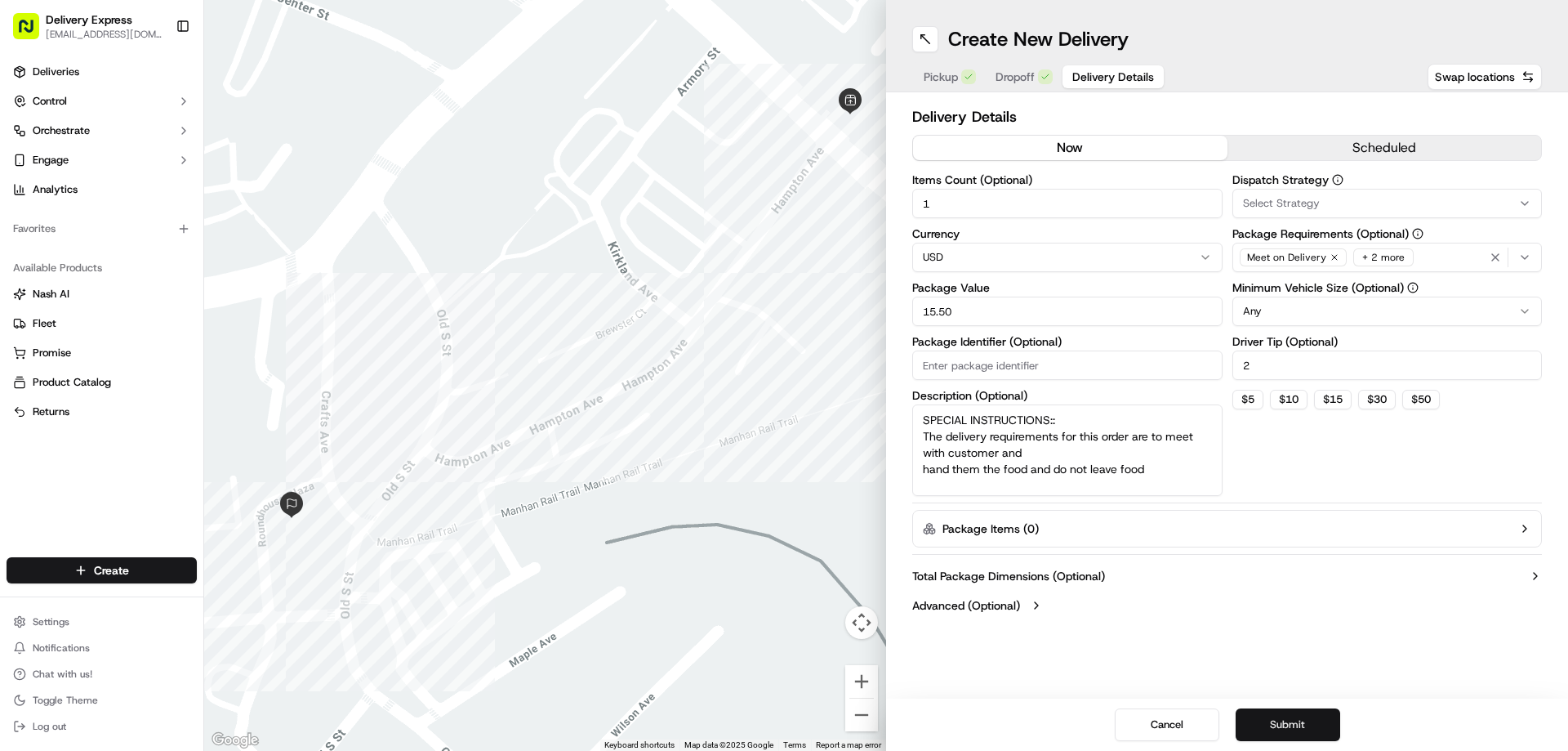
click at [1288, 725] on button "Submit" at bounding box center [1288, 725] width 104 height 33
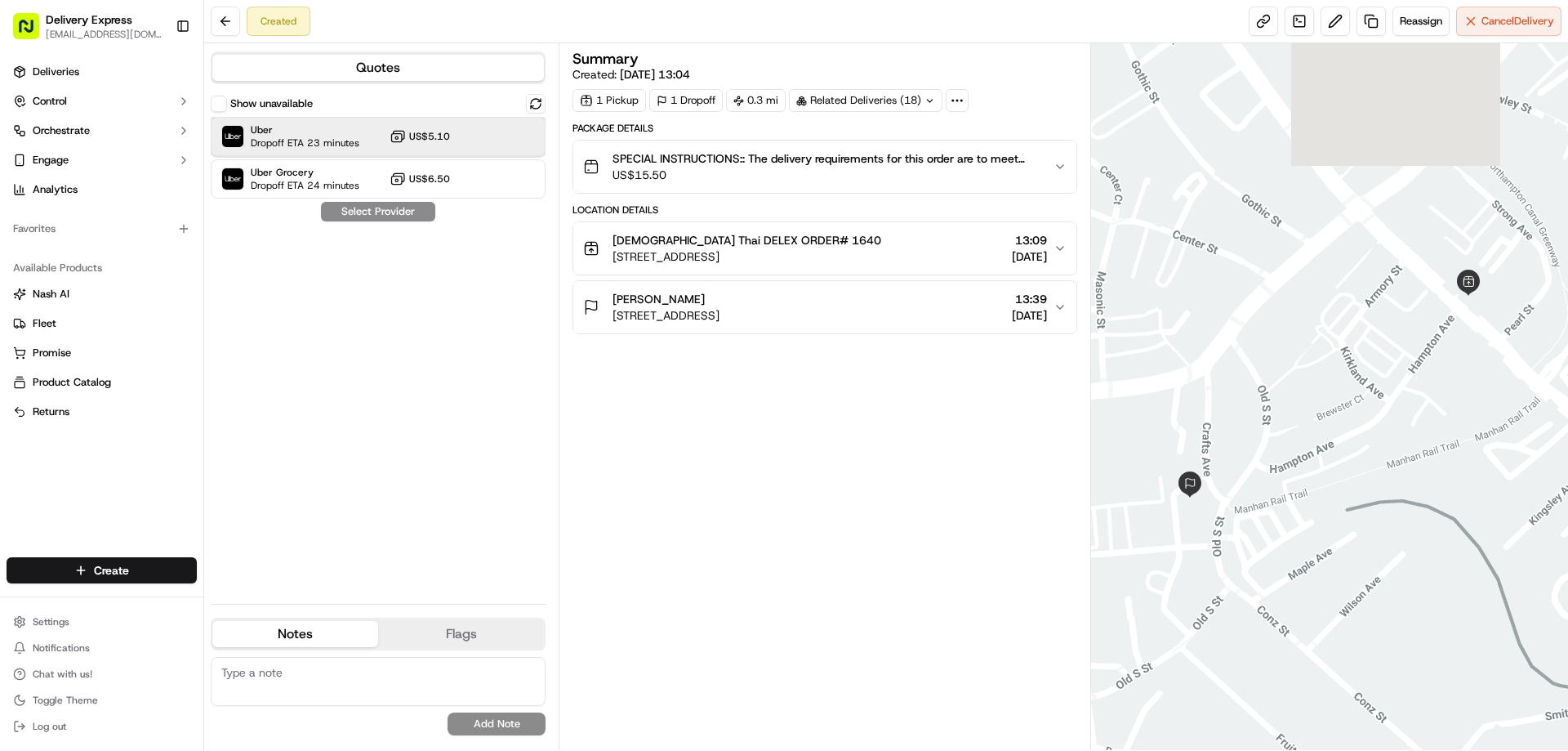
click at [363, 135] on div "Uber Dropoff ETA 23 minutes US$5.10" at bounding box center [377, 136] width 335 height 39
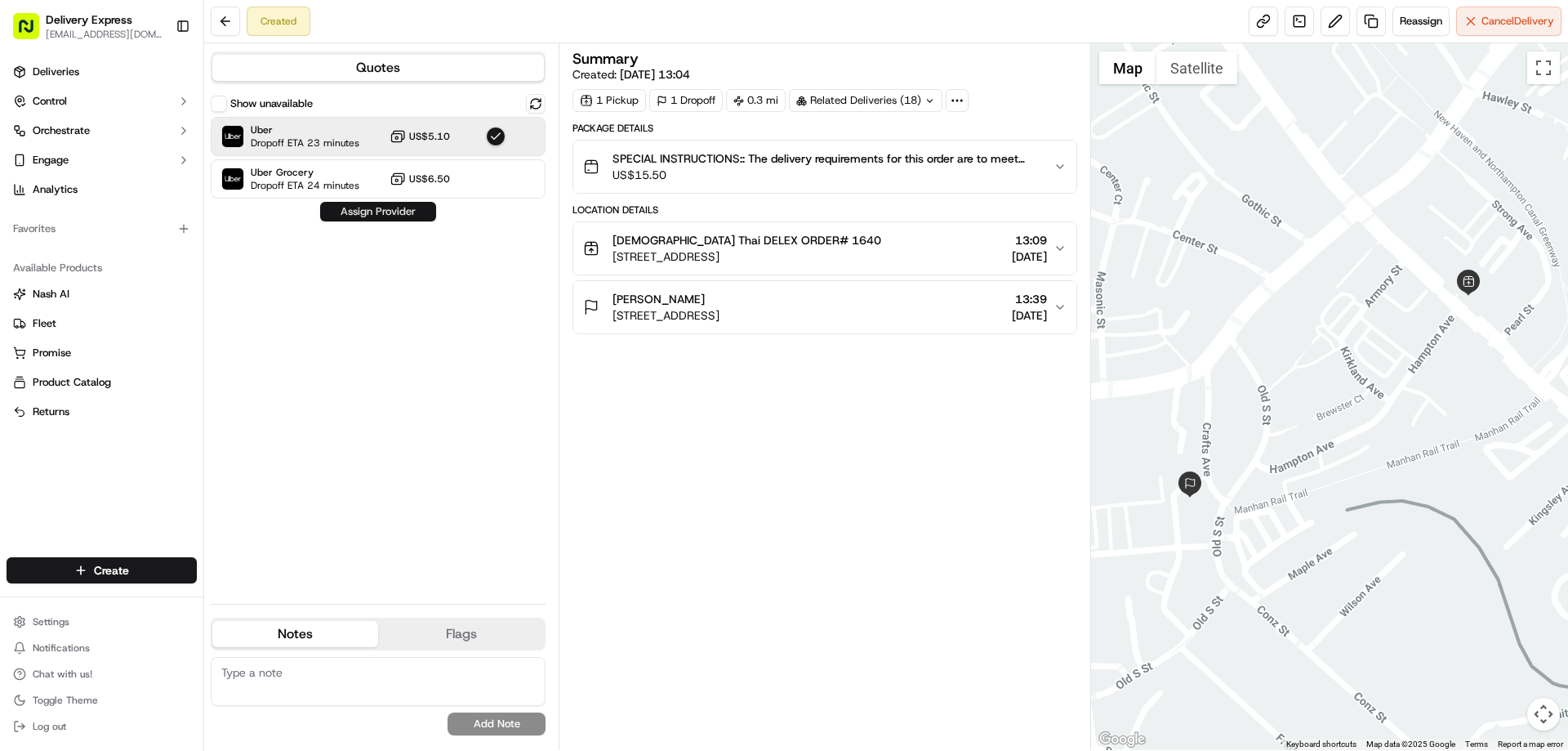
click at [375, 210] on button "Assign Provider" at bounding box center [378, 211] width 116 height 20
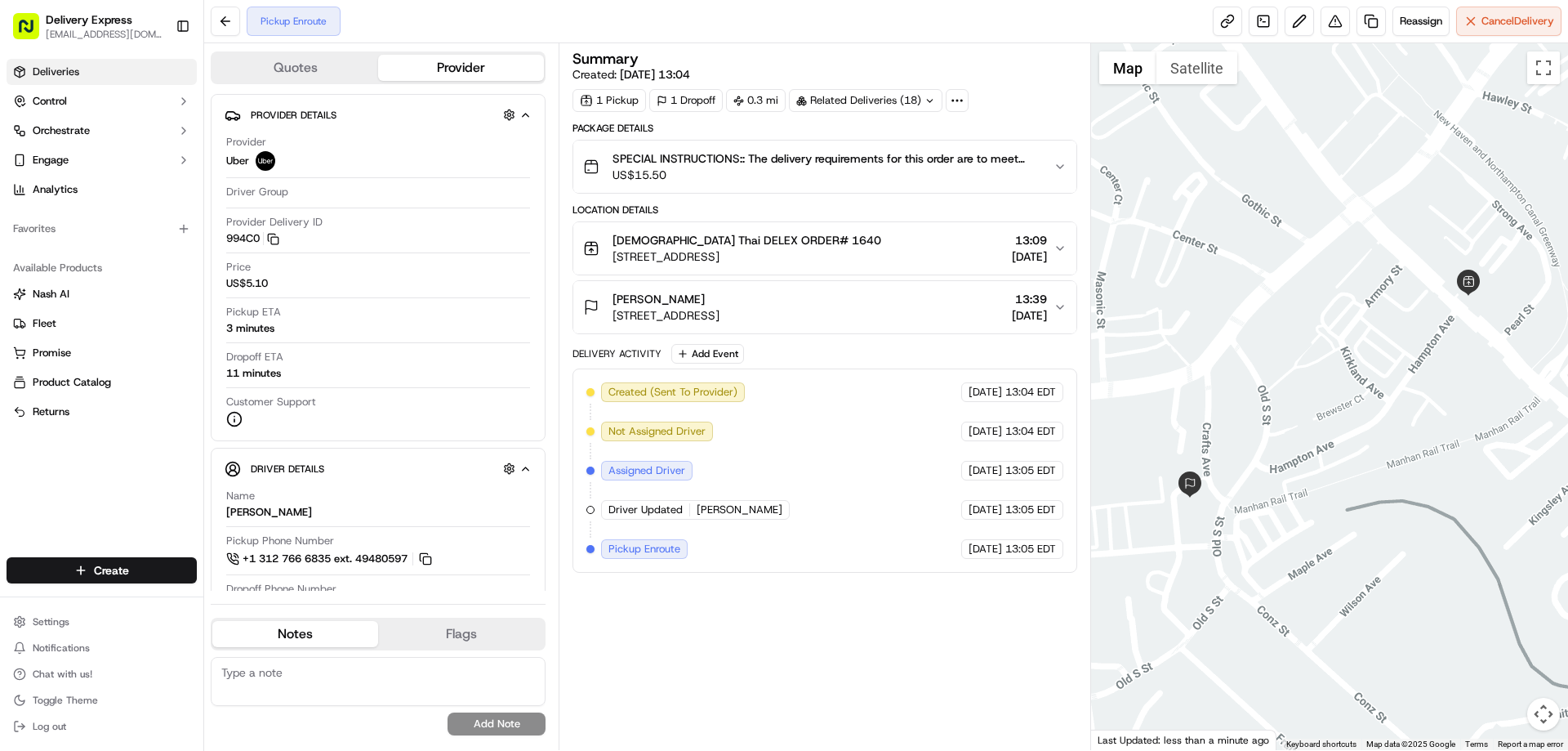
click at [86, 71] on link "Deliveries" at bounding box center [102, 72] width 190 height 26
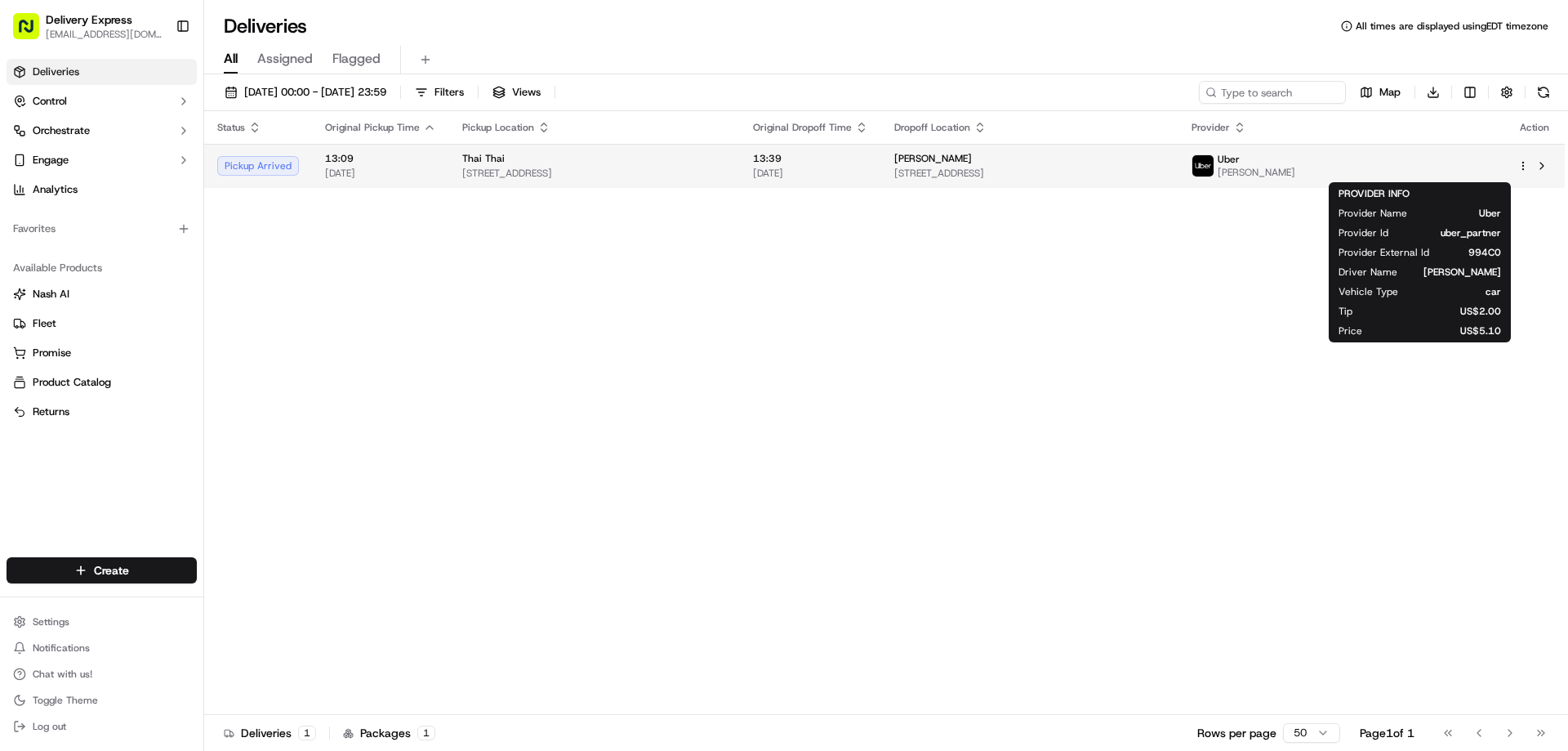
click at [1213, 171] on img at bounding box center [1203, 165] width 21 height 21
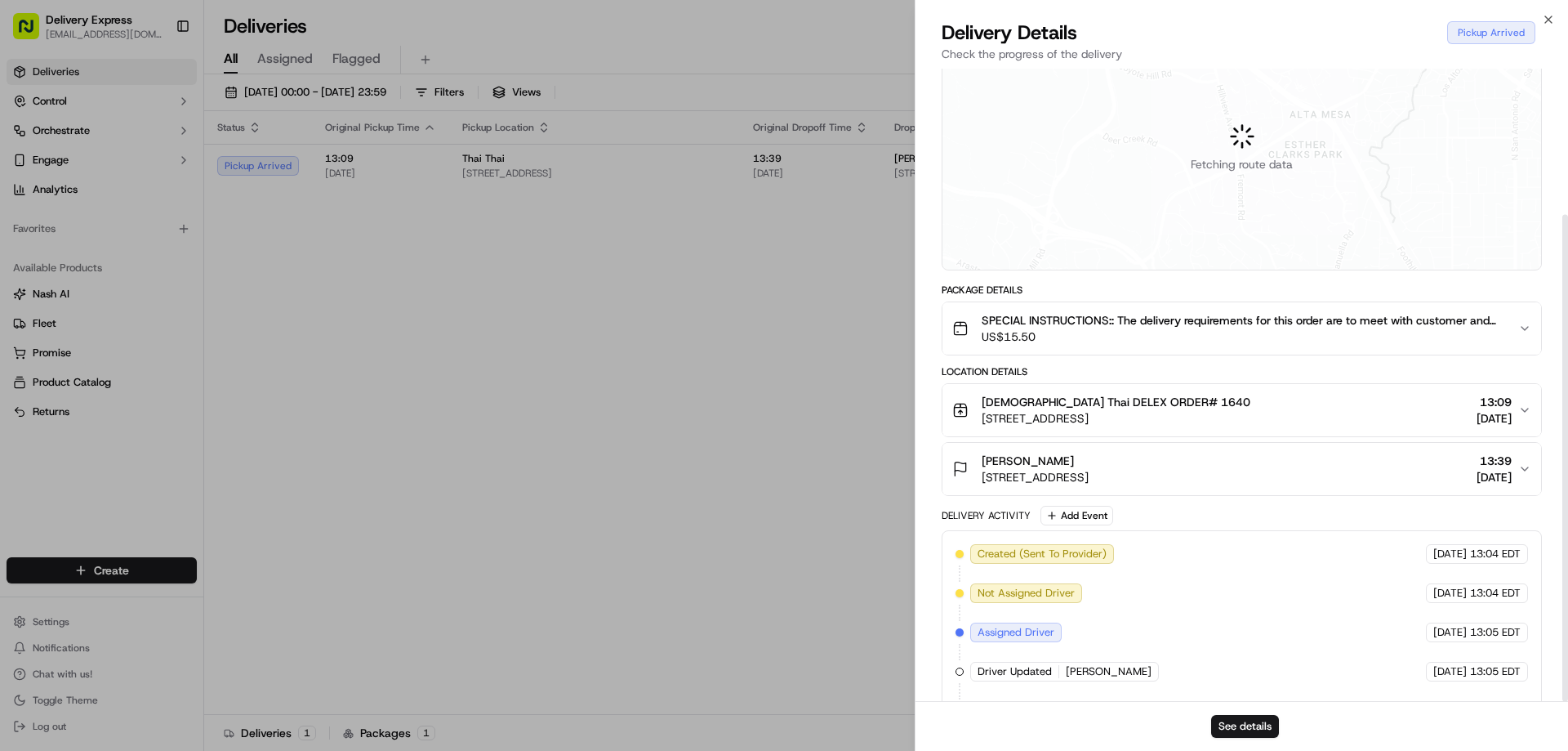
scroll to position [190, 0]
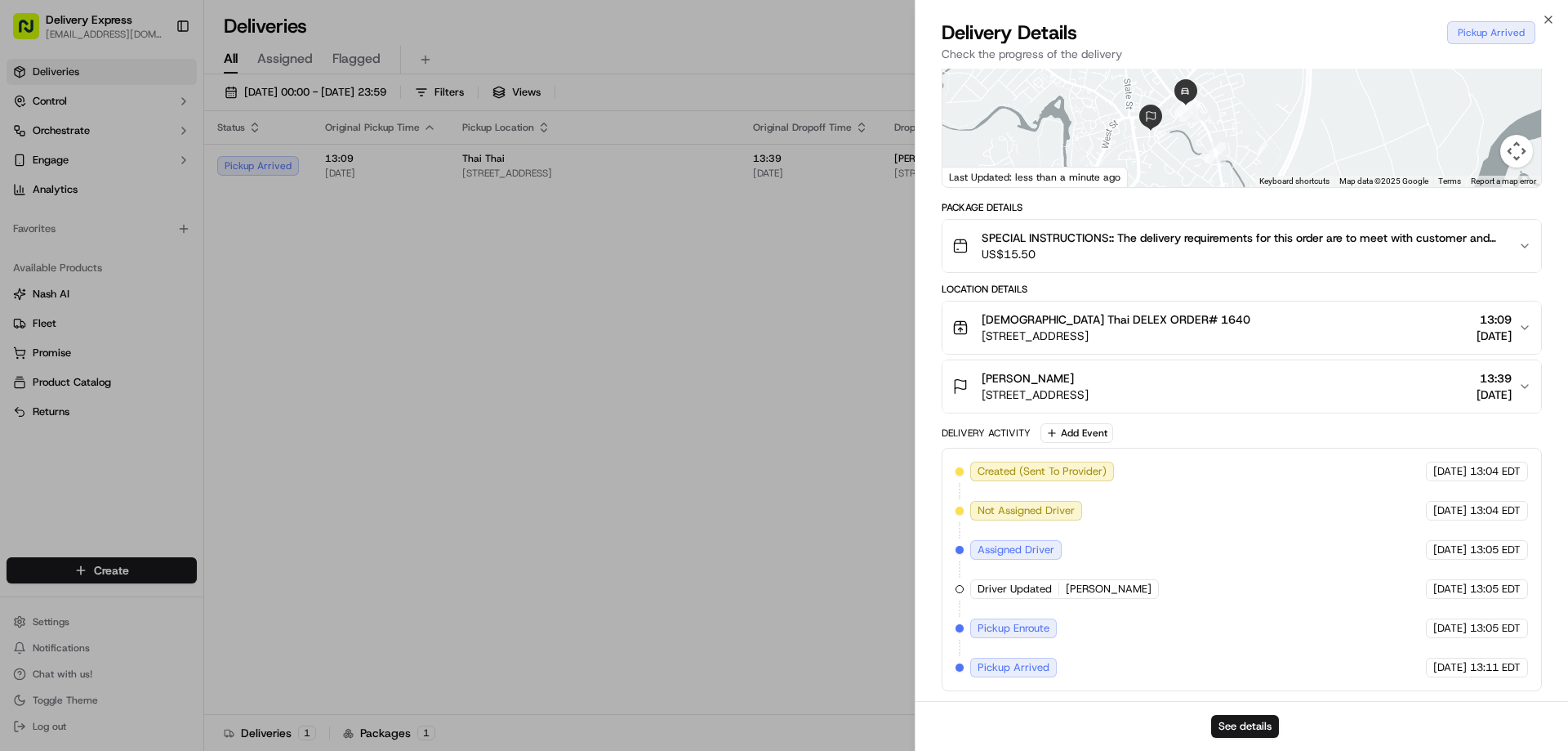
drag, startPoint x: 1118, startPoint y: 122, endPoint x: 1089, endPoint y: 151, distance: 41.0
click at [1089, 151] on div at bounding box center [1242, 65] width 599 height 243
click at [1234, 728] on button "See details" at bounding box center [1245, 726] width 68 height 23
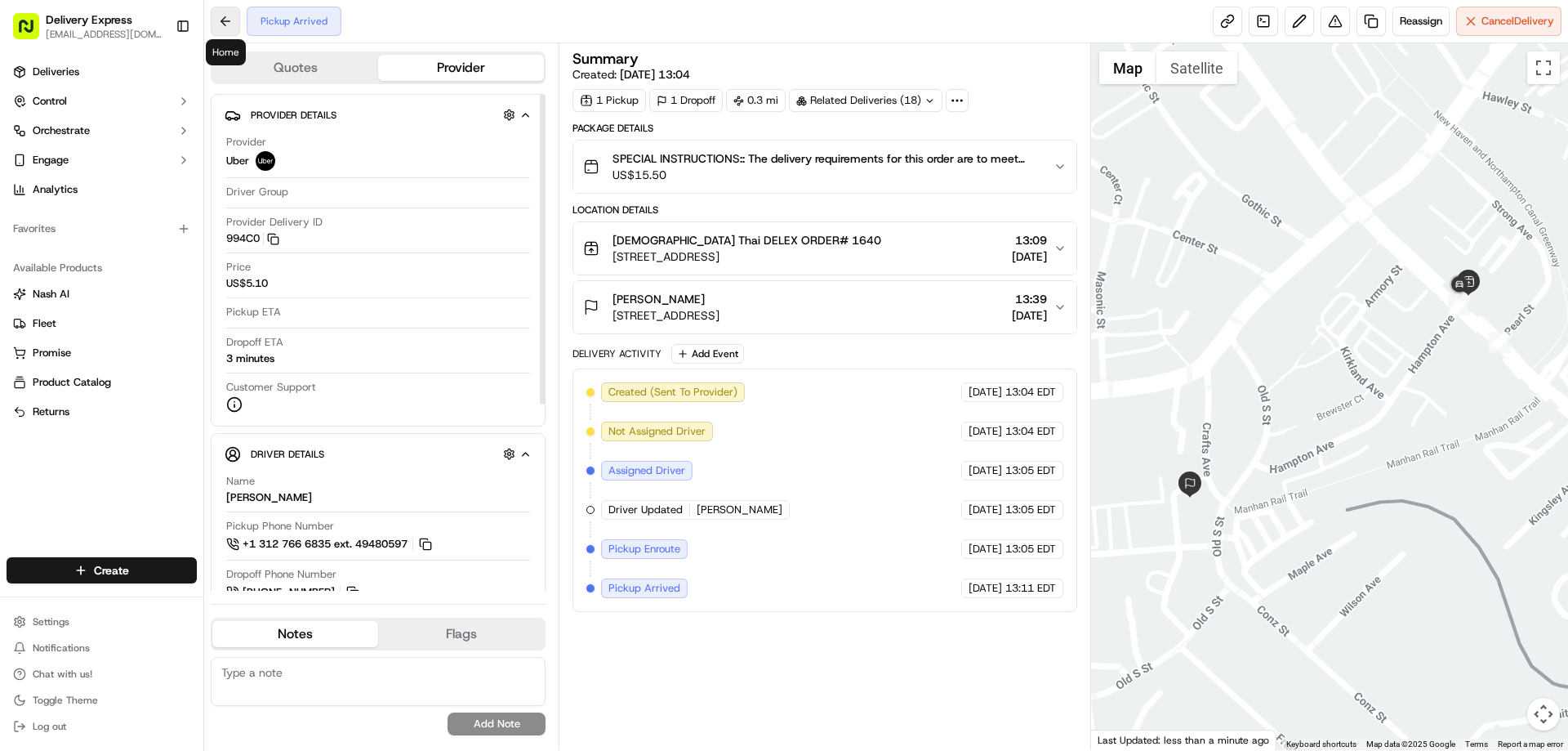
click at [231, 26] on button at bounding box center [225, 21] width 29 height 29
